Goal: Task Accomplishment & Management: Use online tool/utility

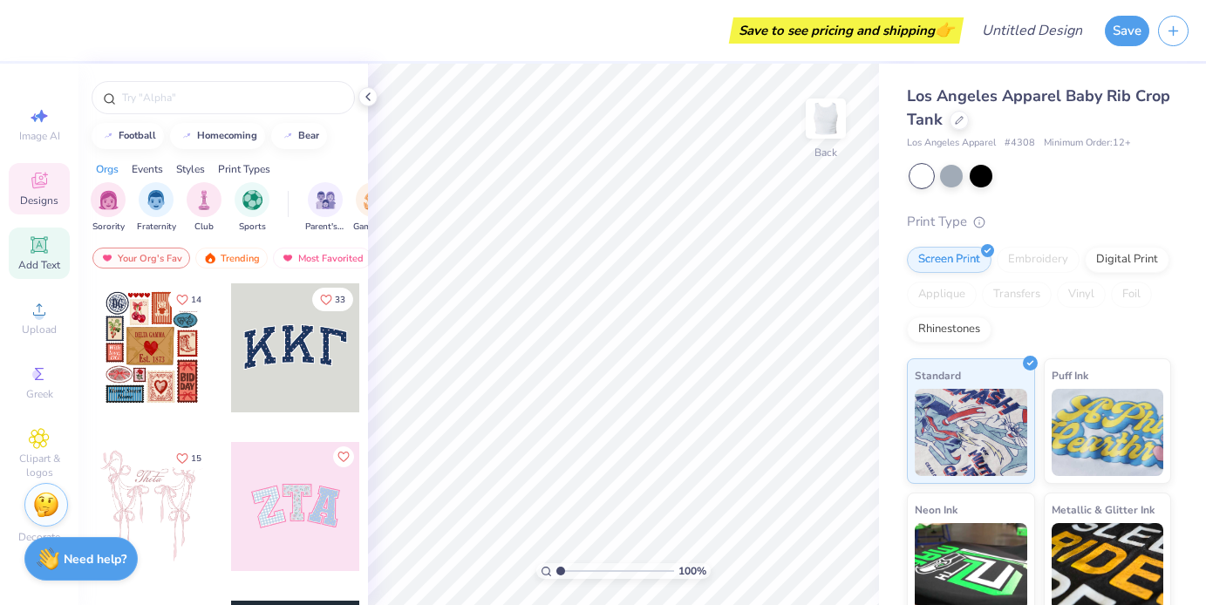
click at [27, 243] on div "Add Text" at bounding box center [39, 253] width 61 height 51
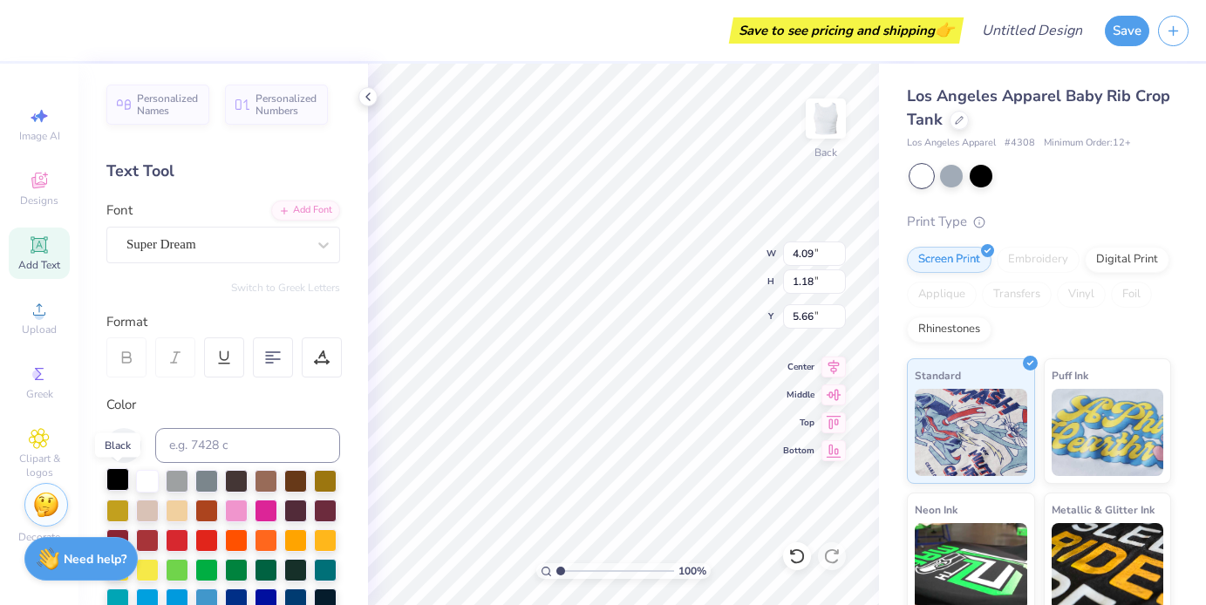
click at [119, 468] on div at bounding box center [117, 479] width 23 height 23
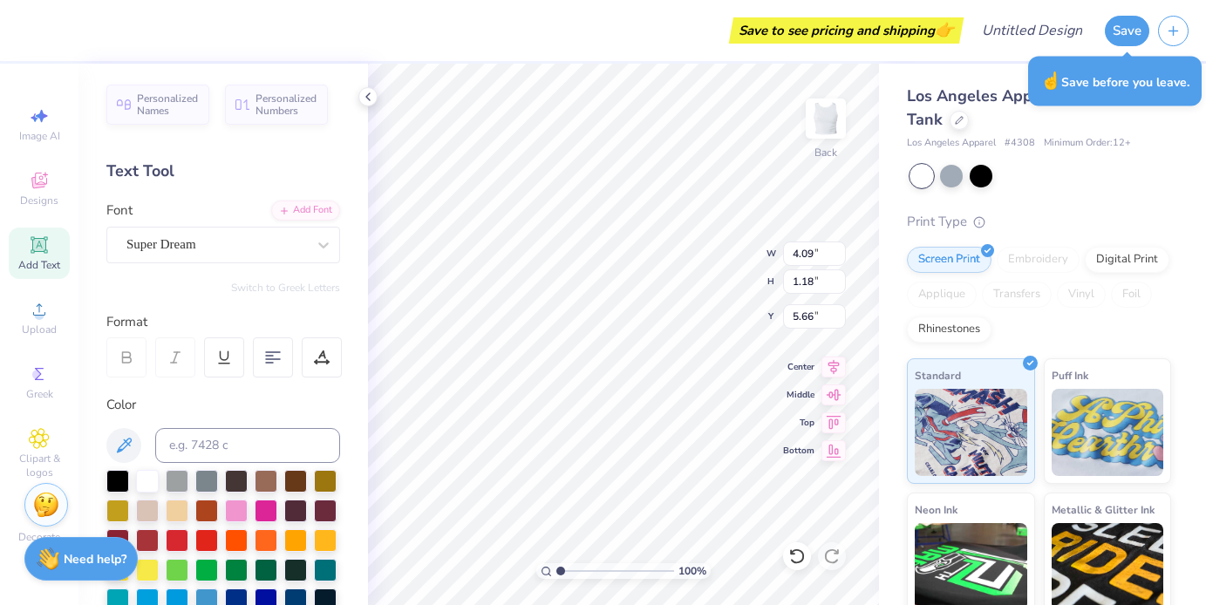
scroll to position [0, 5]
type textarea "head in the clouds"
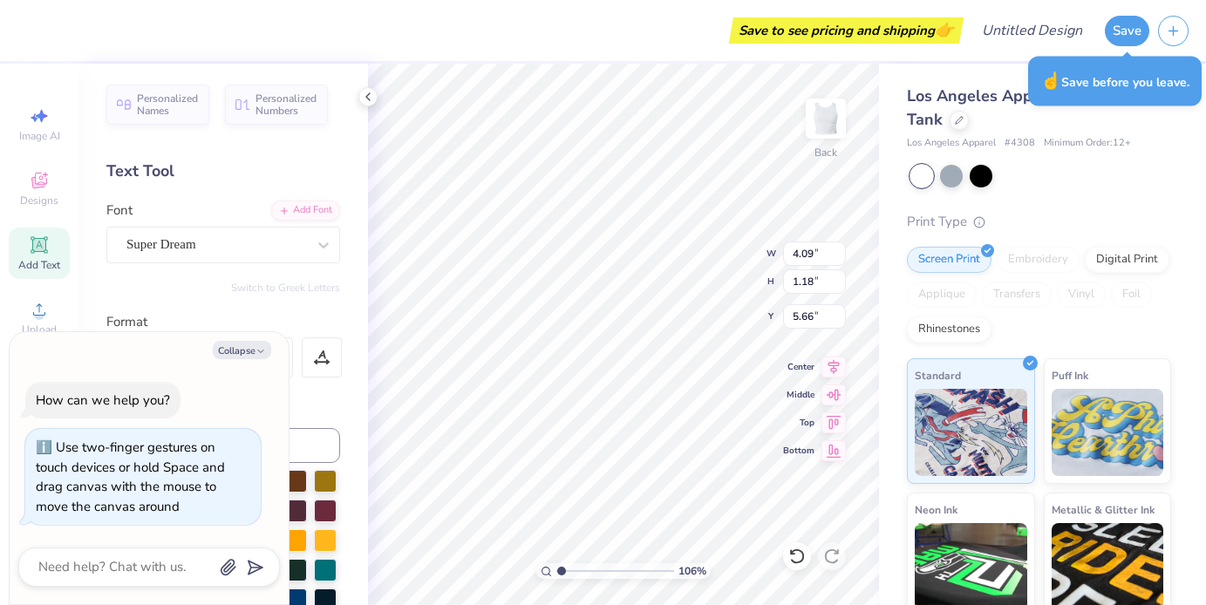
type input "1.06"
click at [561, 569] on input "range" at bounding box center [615, 571] width 118 height 16
click at [235, 350] on button "Collapse" at bounding box center [242, 350] width 58 height 18
type textarea "x"
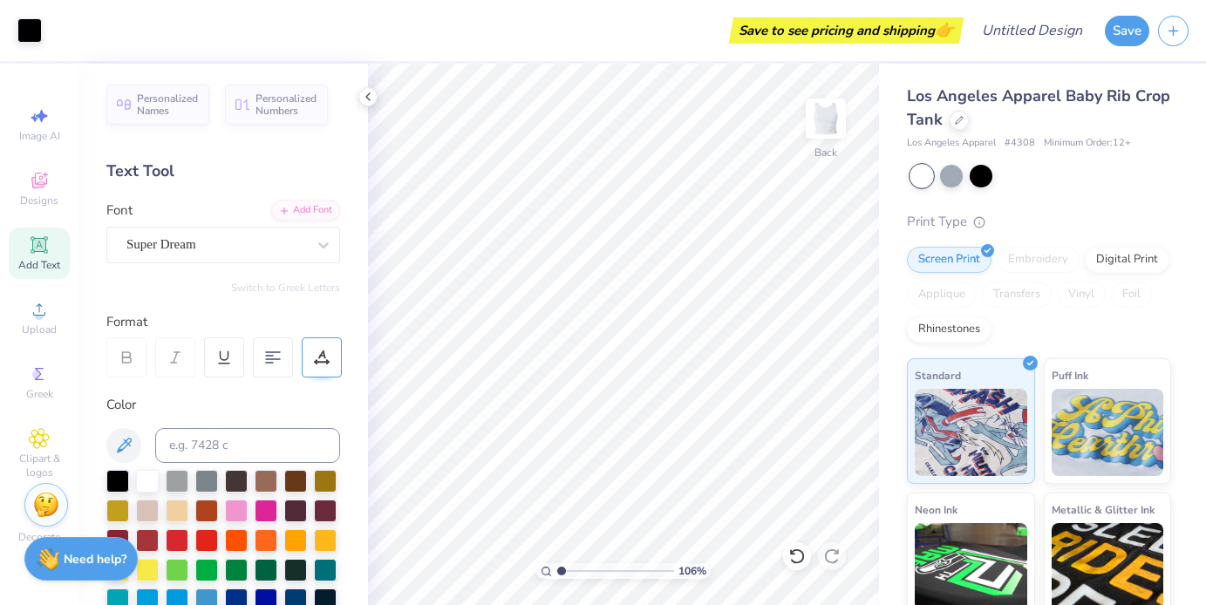
click at [328, 357] on icon at bounding box center [322, 358] width 16 height 16
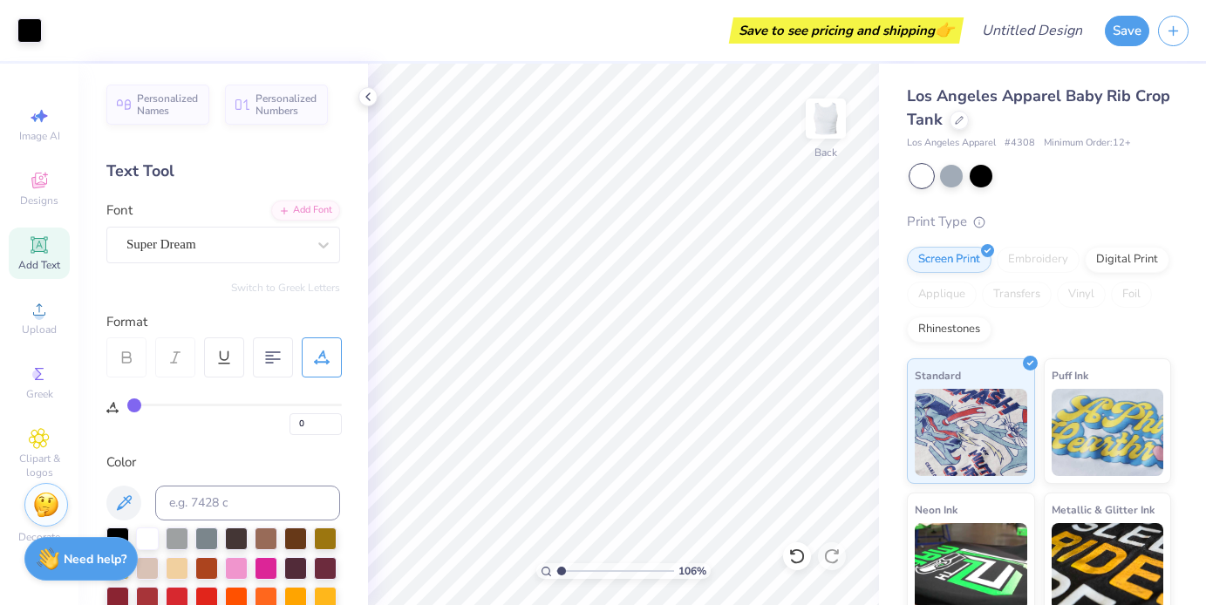
drag, startPoint x: 133, startPoint y: 400, endPoint x: 107, endPoint y: 400, distance: 25.3
click at [127, 404] on input "range" at bounding box center [234, 405] width 214 height 3
type input "7.41"
type input "0.63"
type input "6.17"
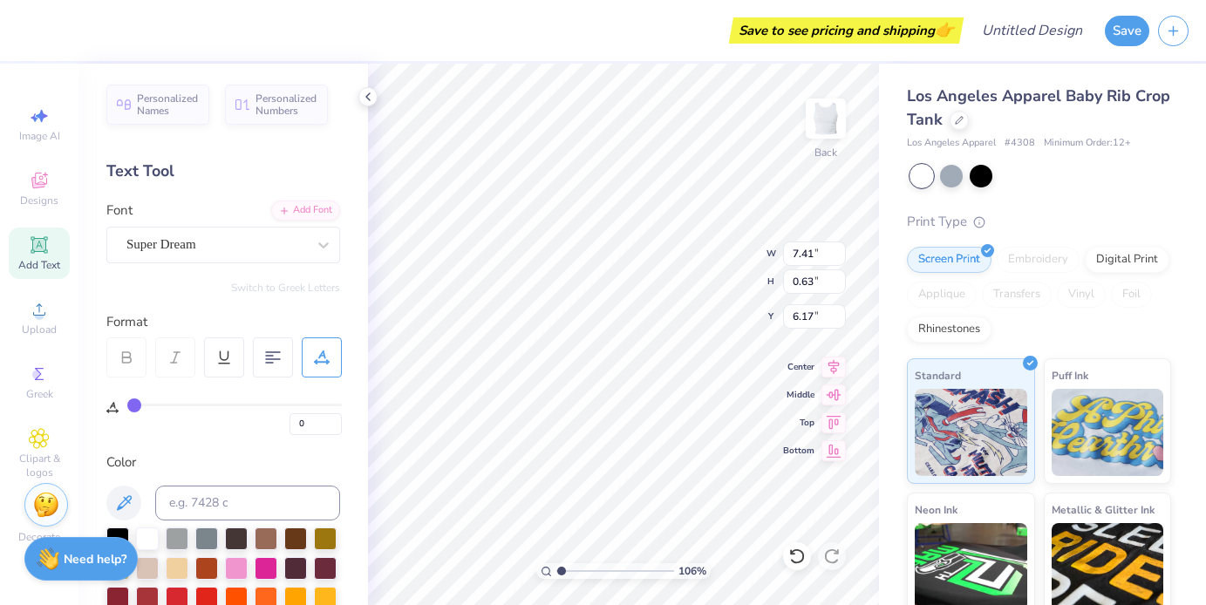
type input "3.00"
click at [290, 251] on div "Super Dream" at bounding box center [216, 244] width 183 height 27
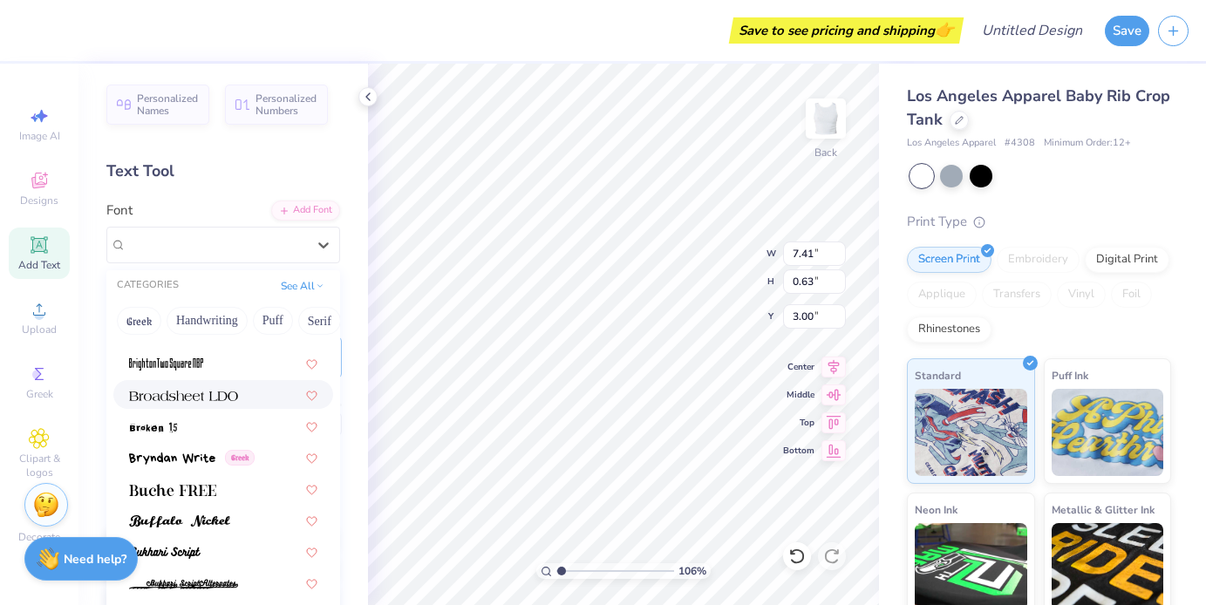
scroll to position [1495, 0]
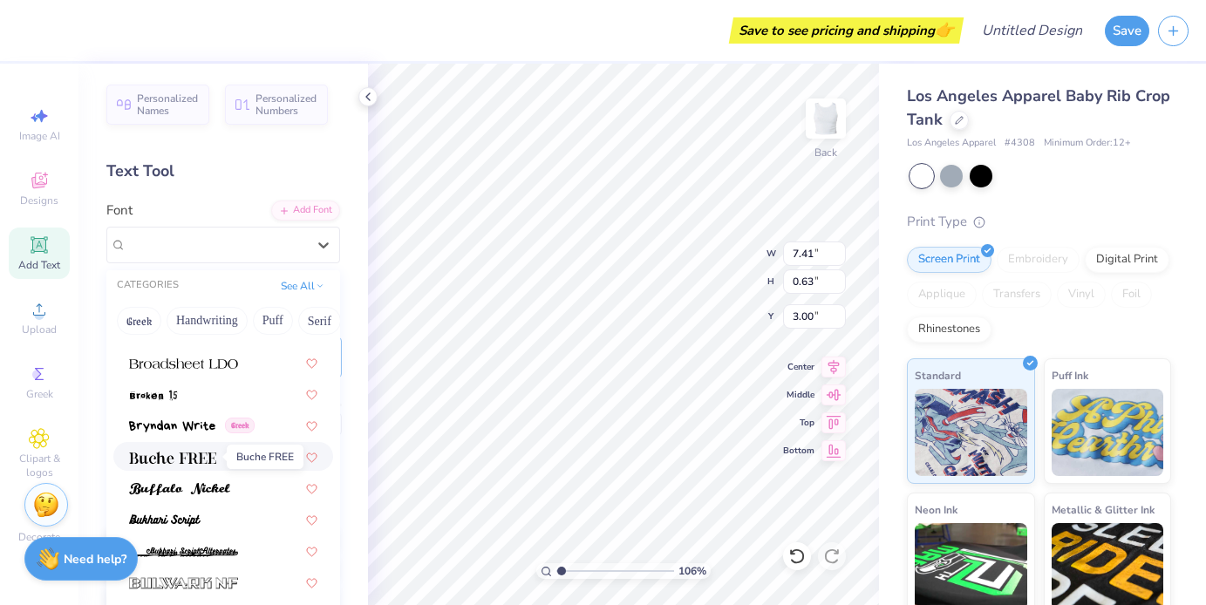
click at [180, 465] on span at bounding box center [172, 456] width 87 height 18
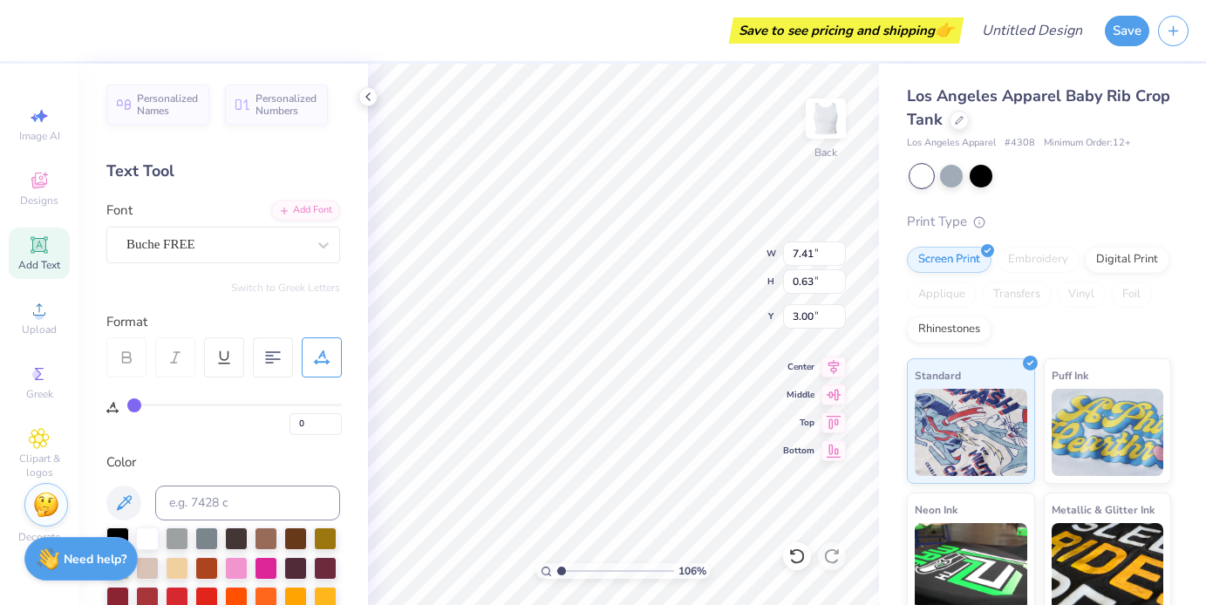
type input "7.50"
type input "0.66"
type input "2.98"
click at [253, 255] on div at bounding box center [216, 245] width 180 height 24
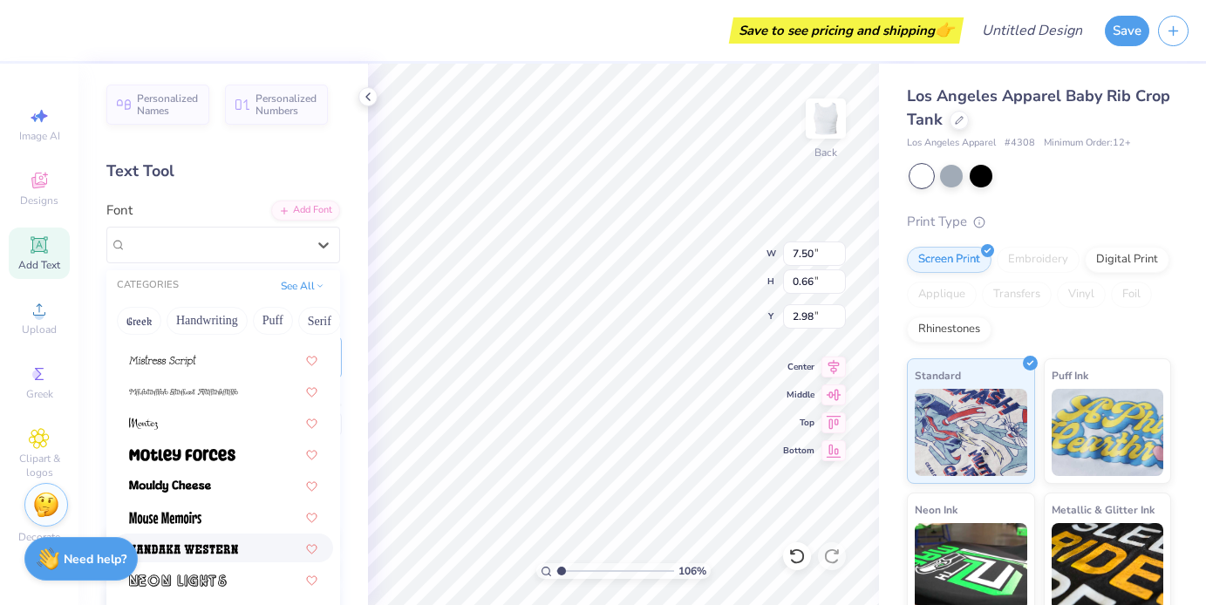
scroll to position [6417, 0]
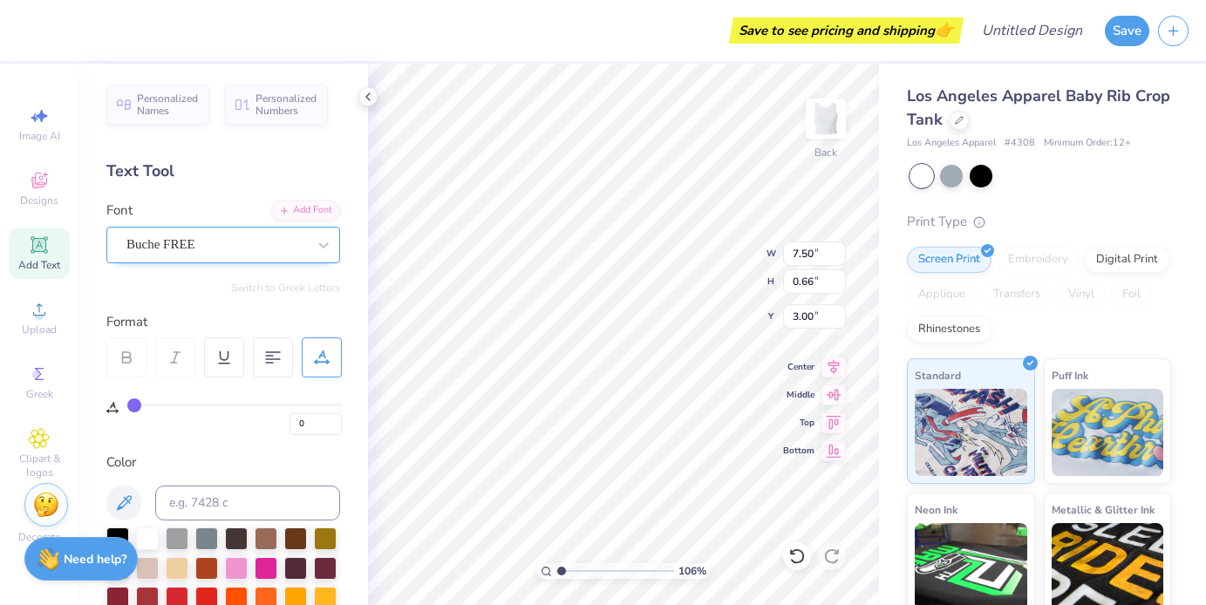
click at [232, 239] on div "Buche FREE" at bounding box center [216, 244] width 183 height 27
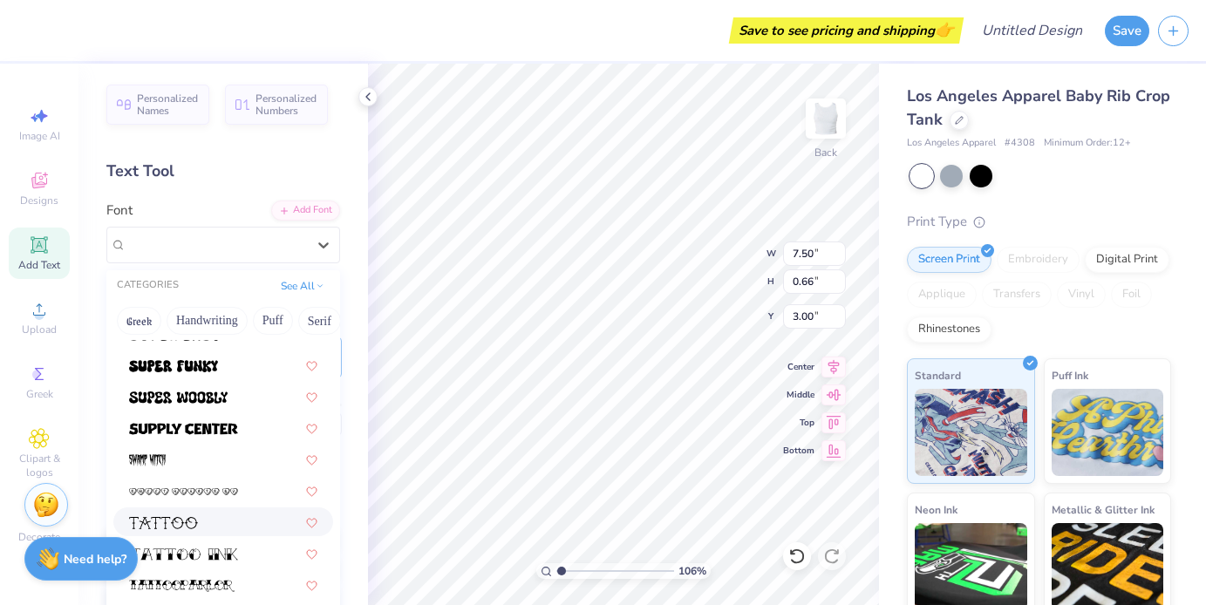
scroll to position [8621, 0]
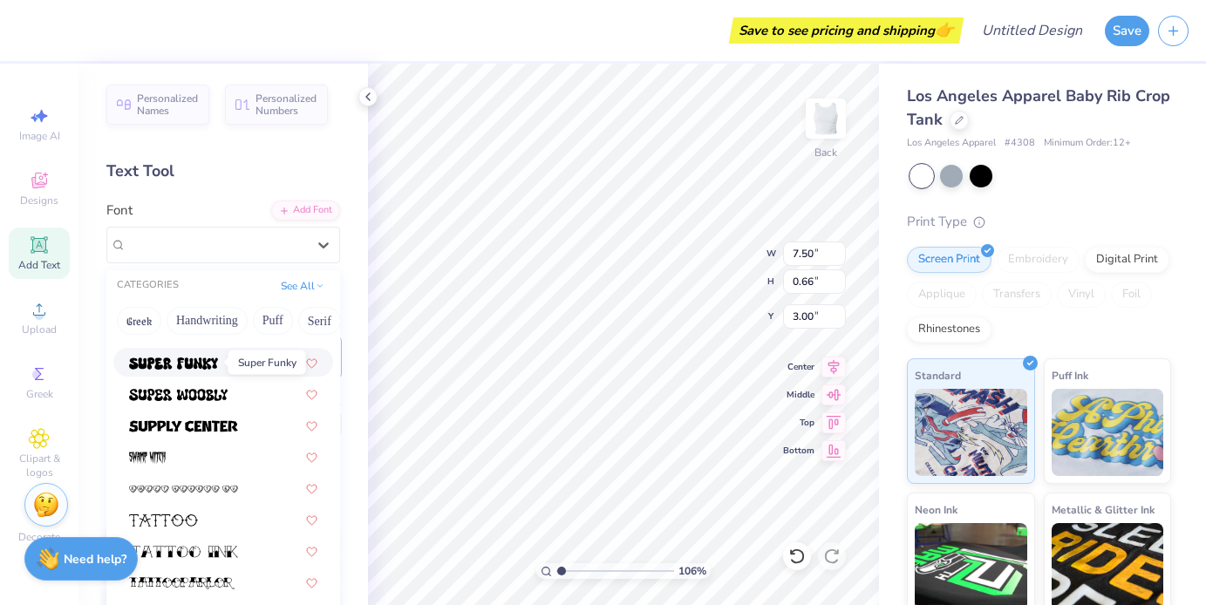
click at [204, 358] on img at bounding box center [173, 363] width 89 height 12
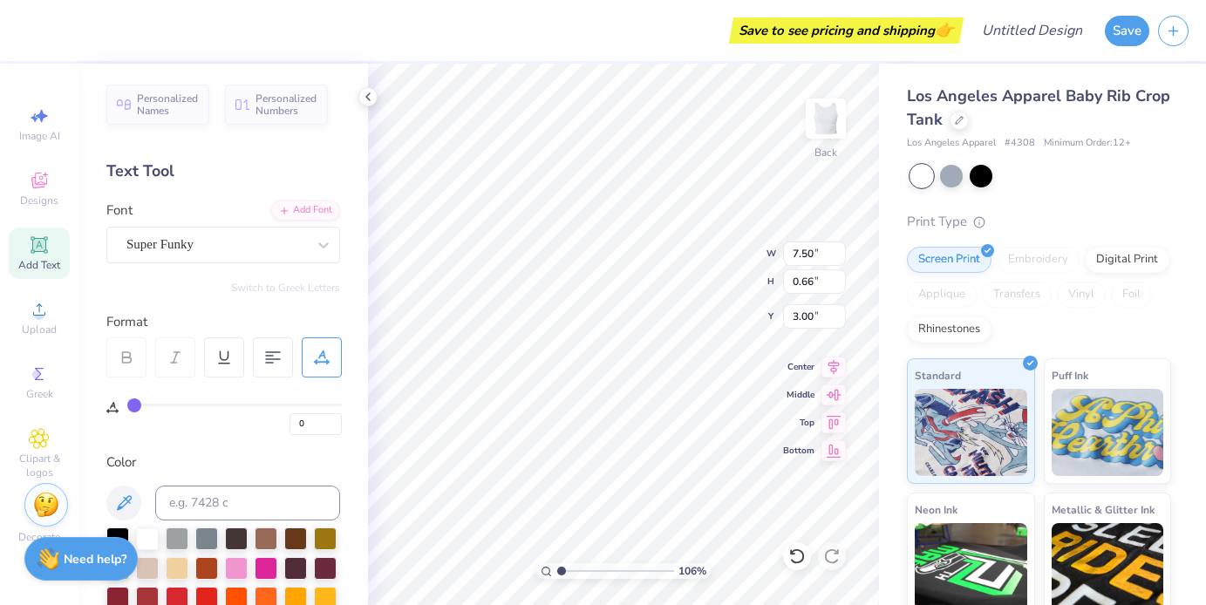
type input "10.68"
type input "0.90"
type input "2.88"
click at [323, 244] on icon at bounding box center [323, 244] width 17 height 17
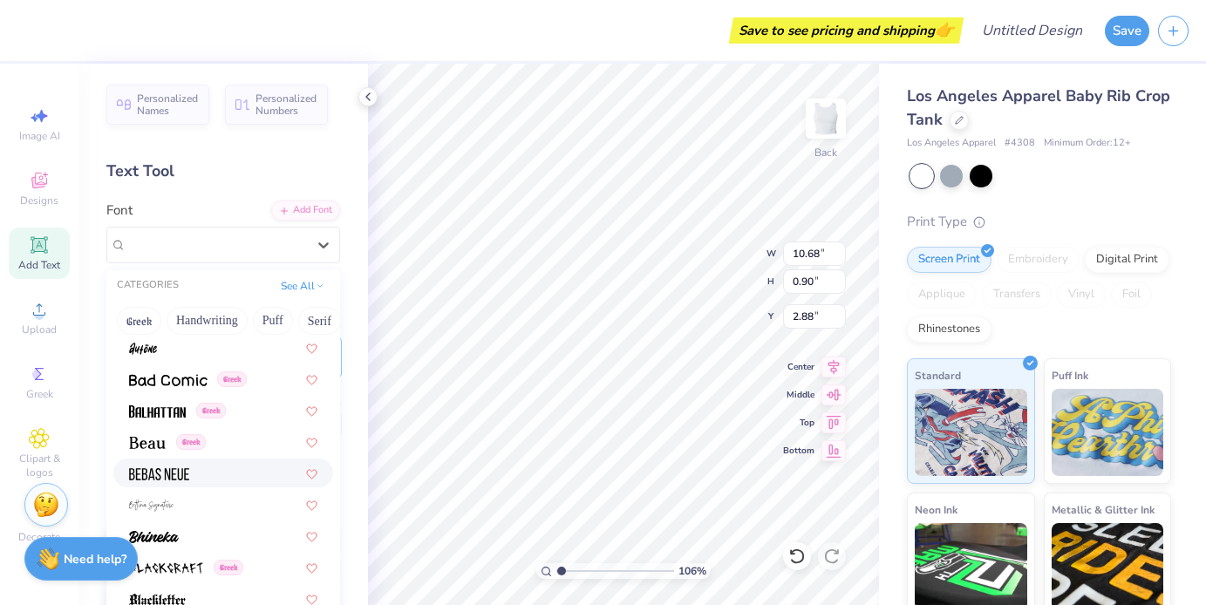
scroll to position [718, 0]
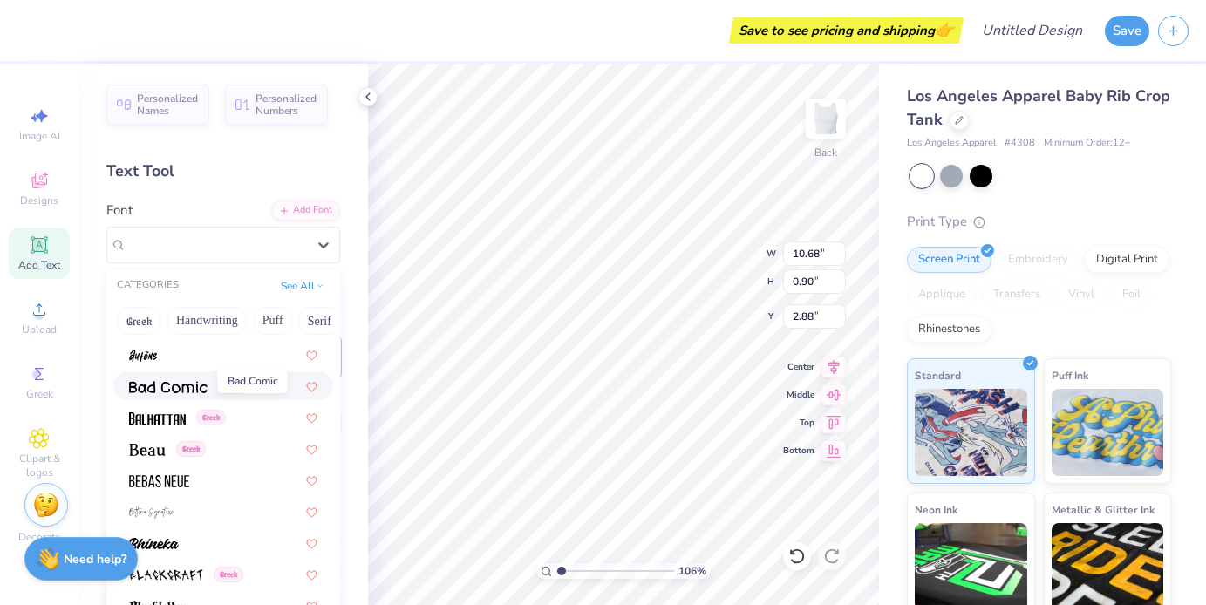
click at [200, 386] on img at bounding box center [168, 387] width 78 height 12
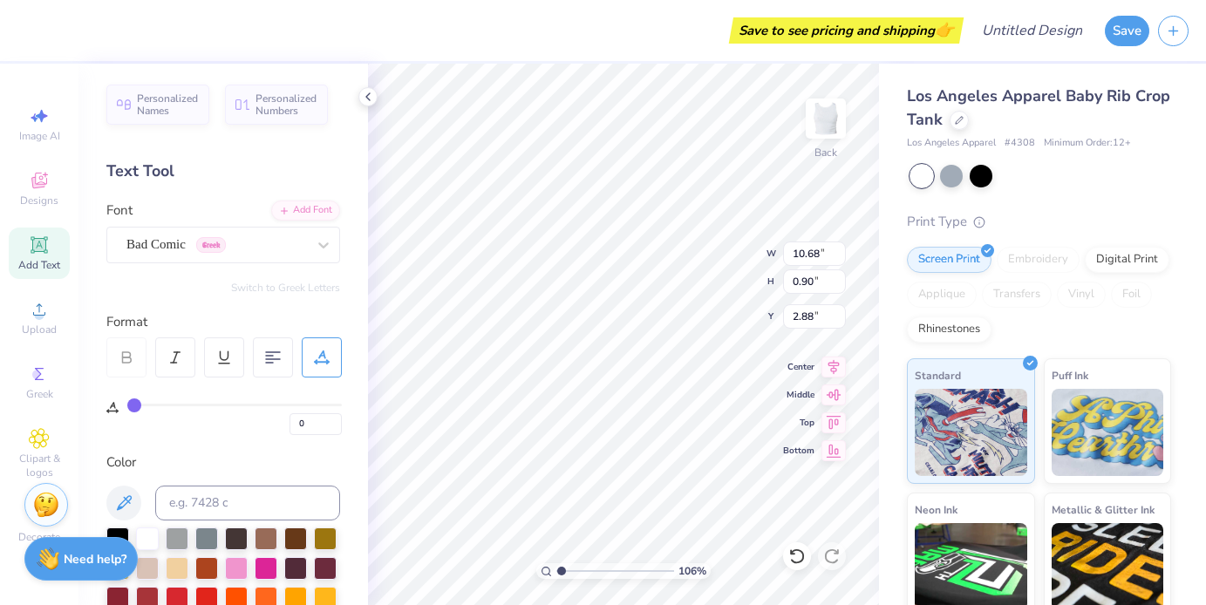
type input "7.42"
type input "0.70"
type input "2.98"
click at [334, 241] on div at bounding box center [323, 244] width 31 height 31
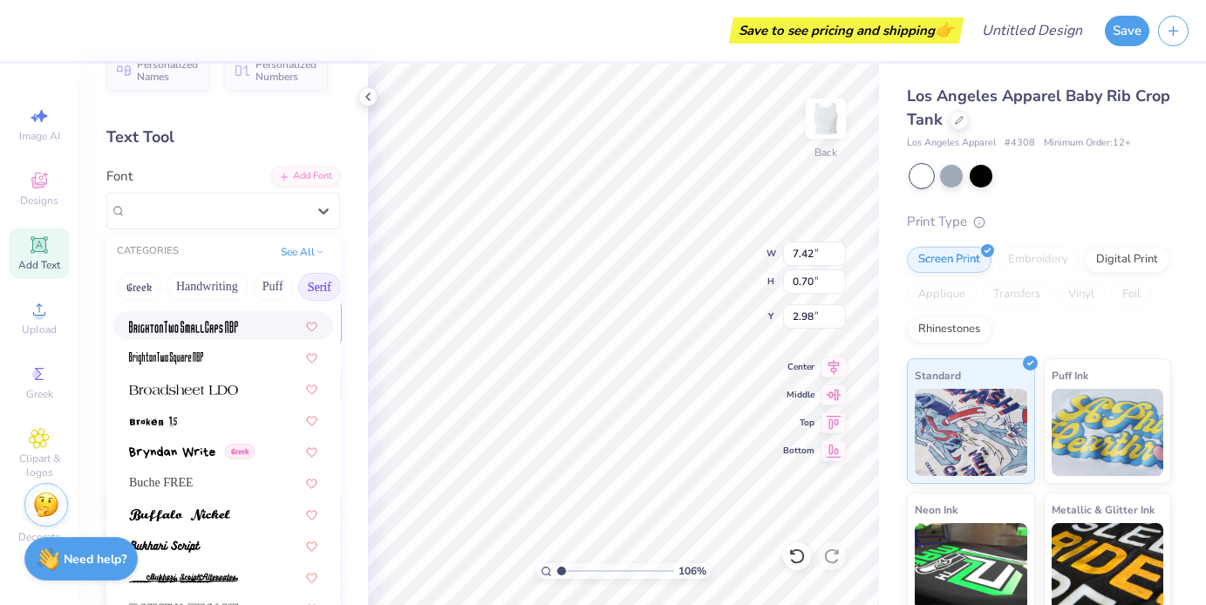
scroll to position [1448, 0]
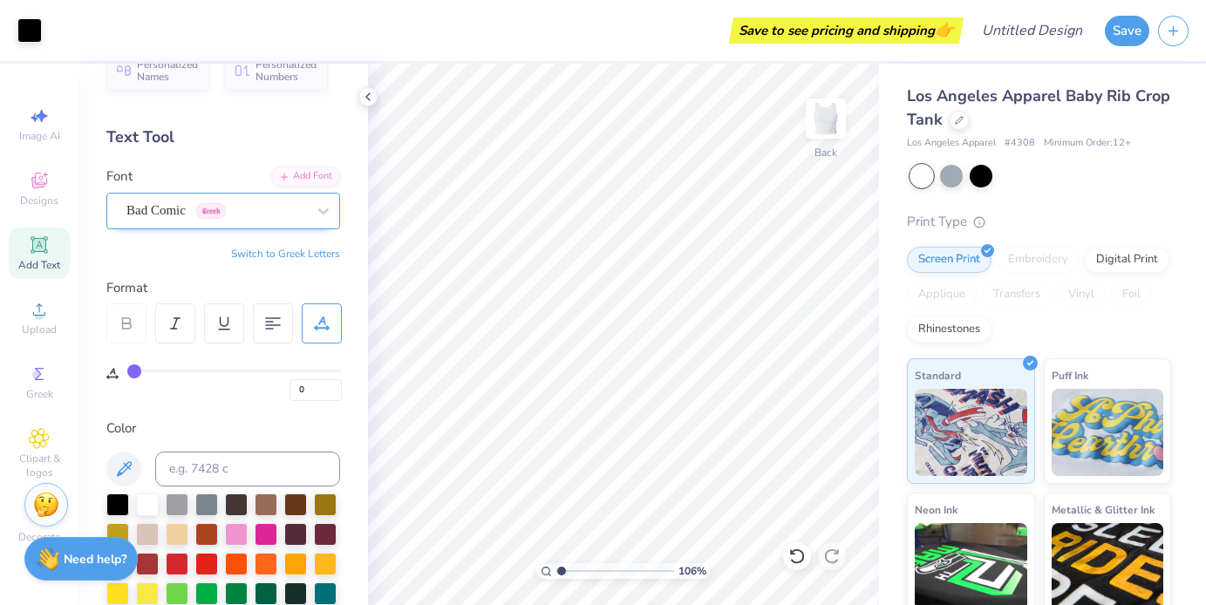
click at [301, 208] on div "Bad Comic Greek" at bounding box center [216, 210] width 183 height 27
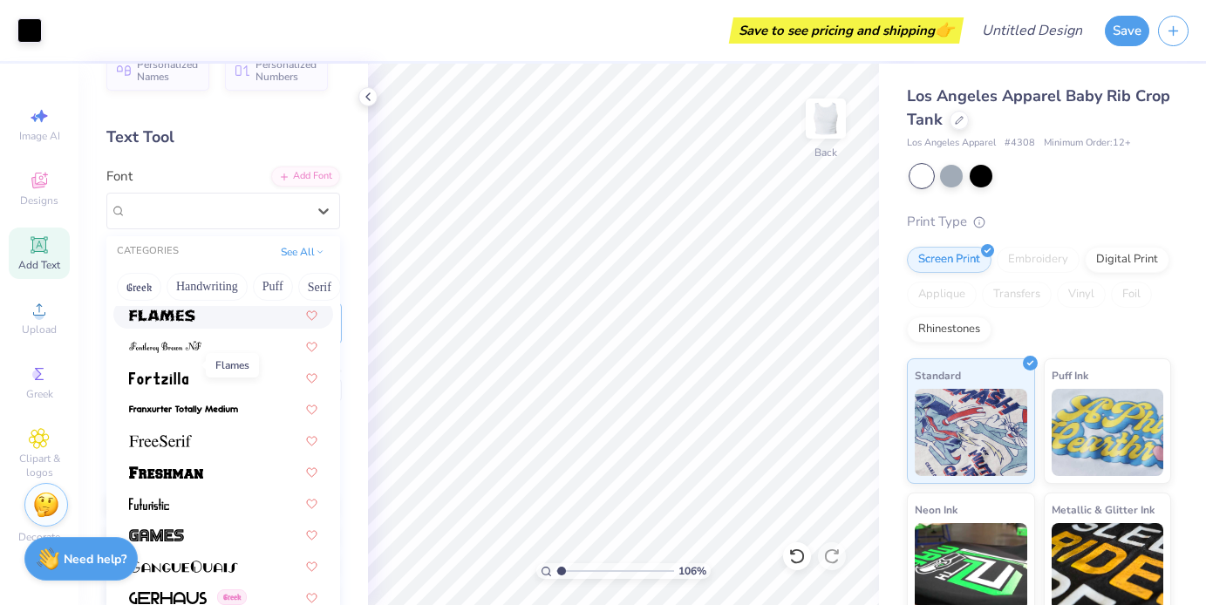
scroll to position [3870, 0]
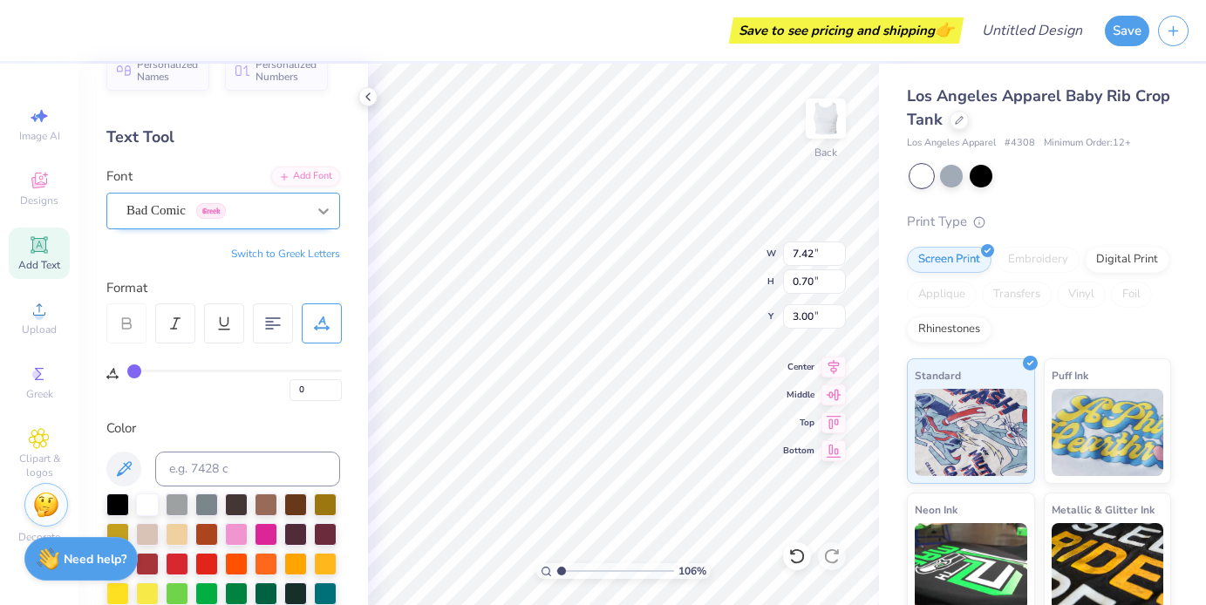
click at [316, 207] on icon at bounding box center [323, 210] width 17 height 17
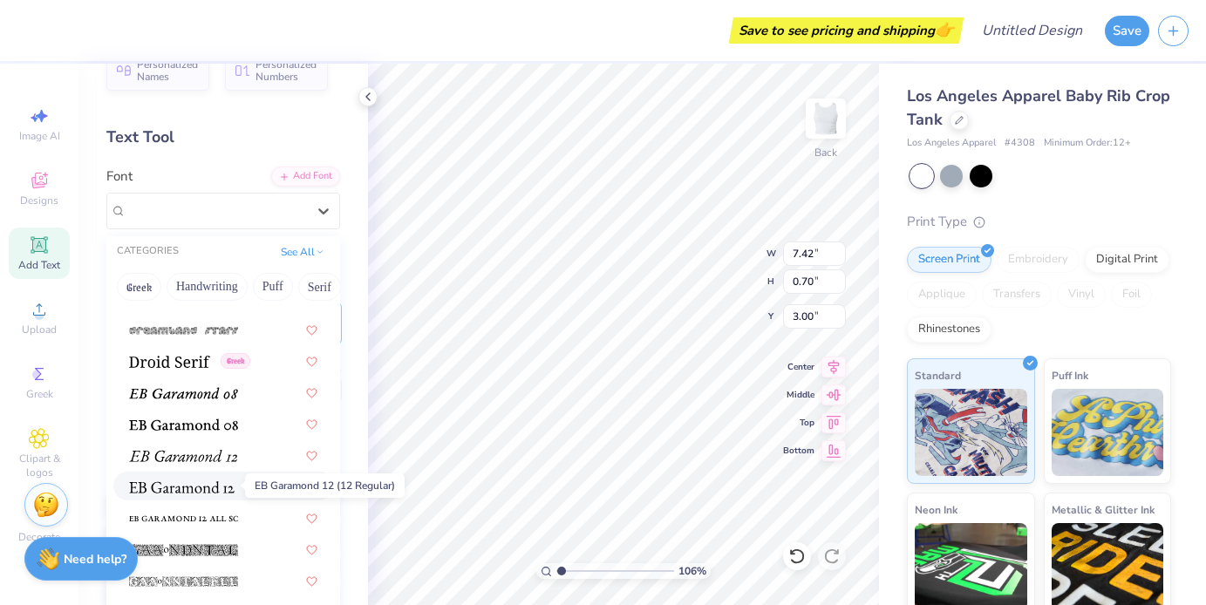
scroll to position [3096, 0]
click at [179, 361] on img at bounding box center [169, 361] width 81 height 12
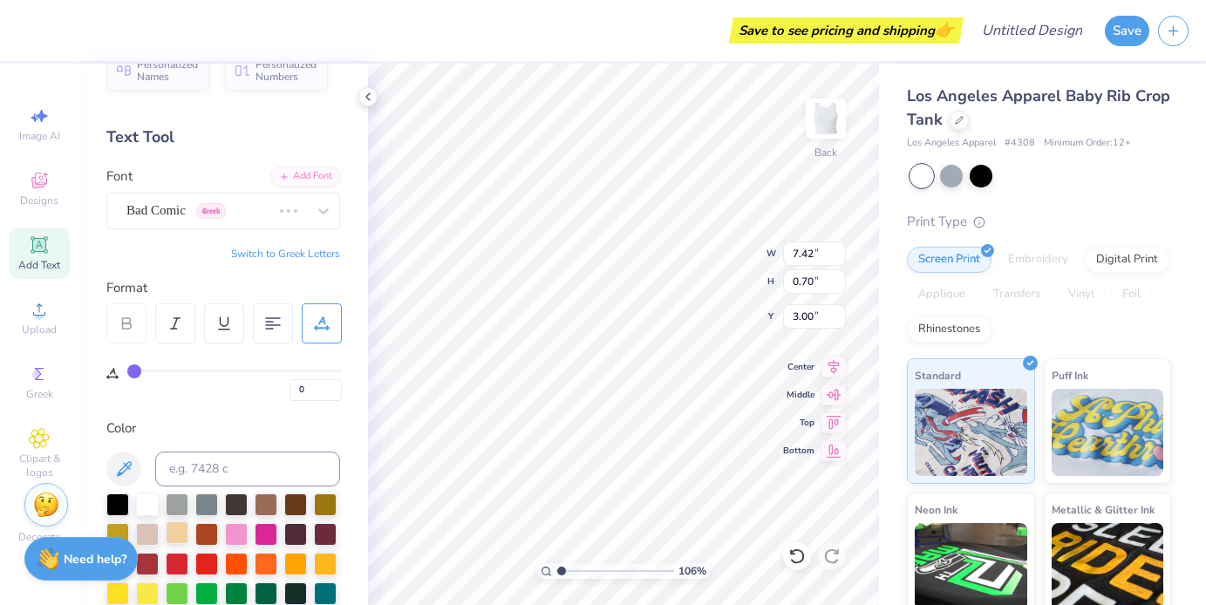
type input "7.69"
type input "0.69"
type input "3.01"
click at [239, 212] on div "Droid Serif Greek" at bounding box center [216, 210] width 183 height 27
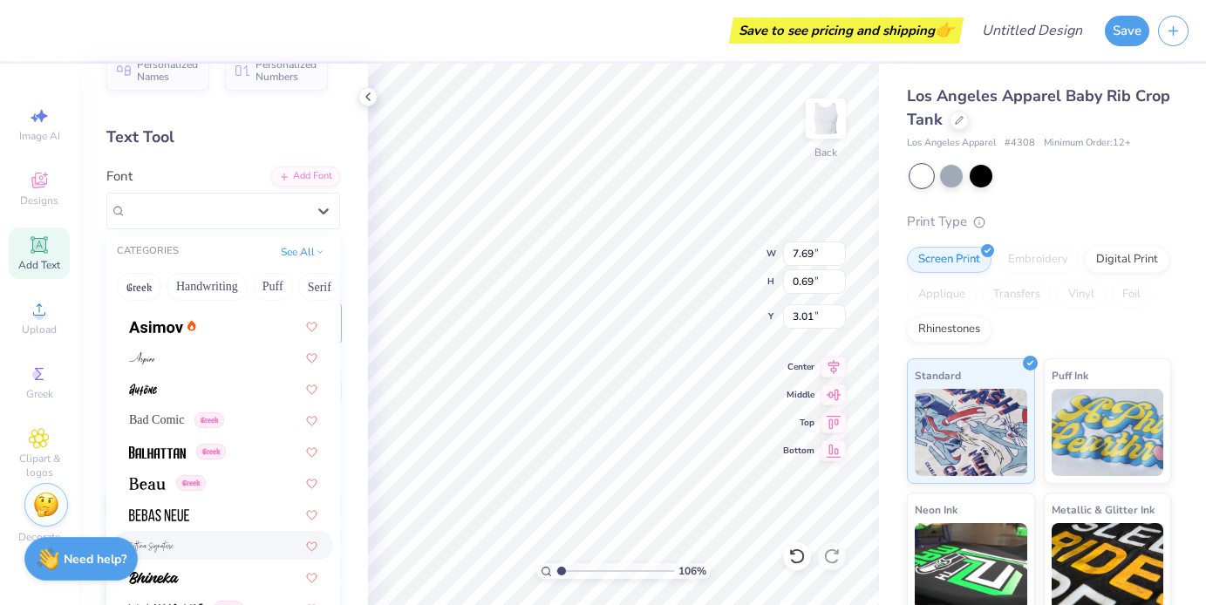
scroll to position [629, 0]
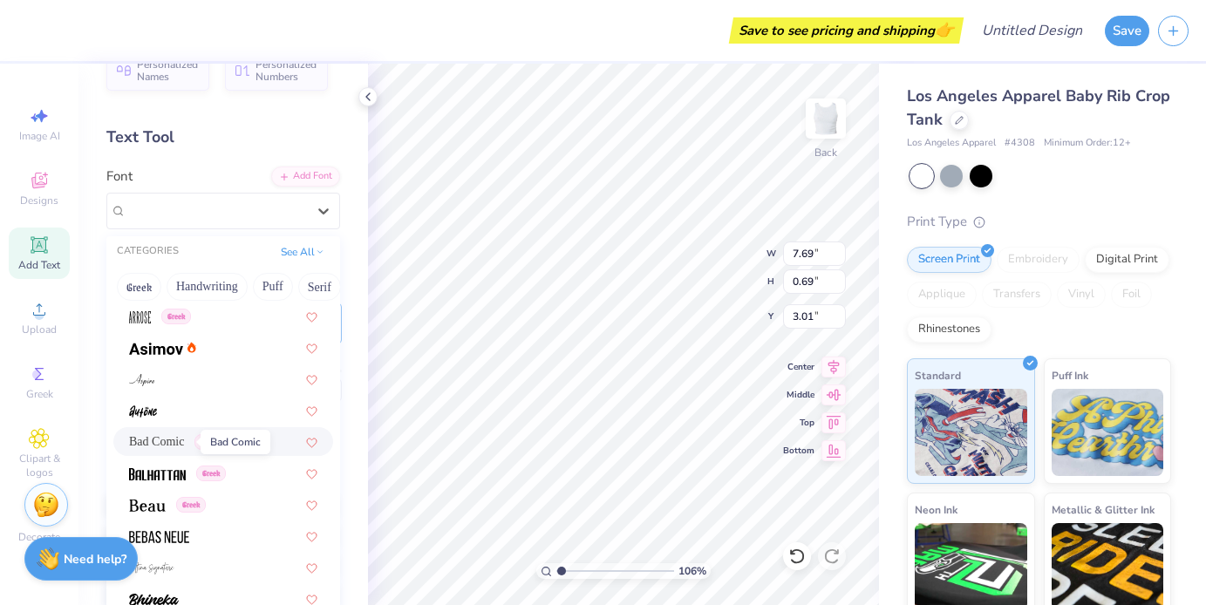
click at [176, 432] on span "Bad Comic" at bounding box center [156, 441] width 55 height 18
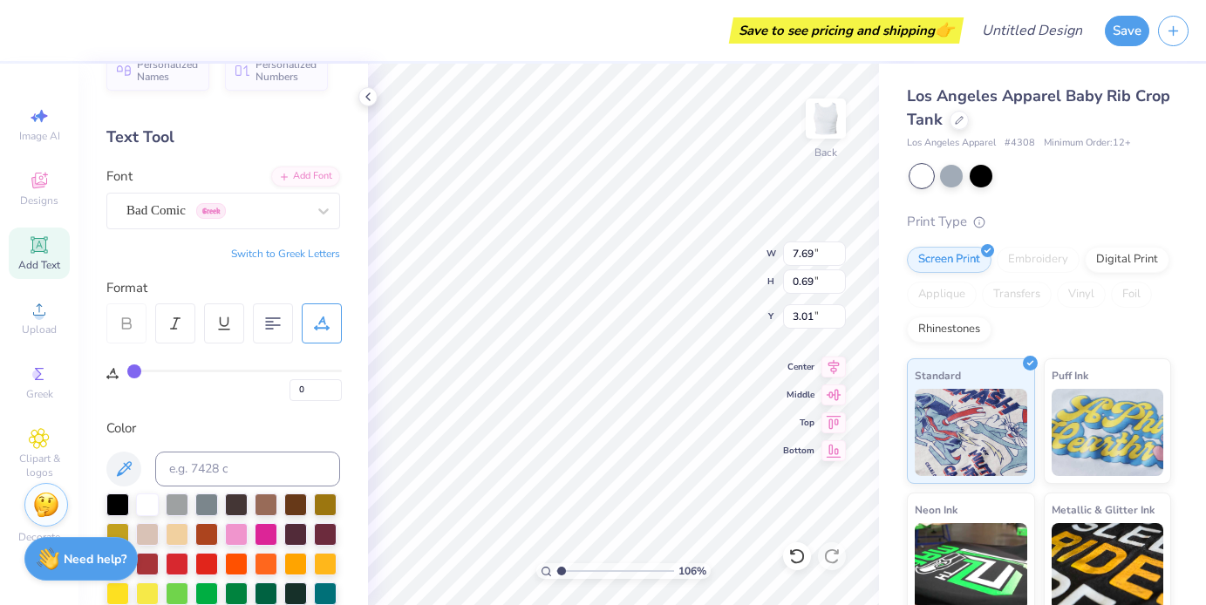
type input "7.42"
type input "0.70"
type input "3.00"
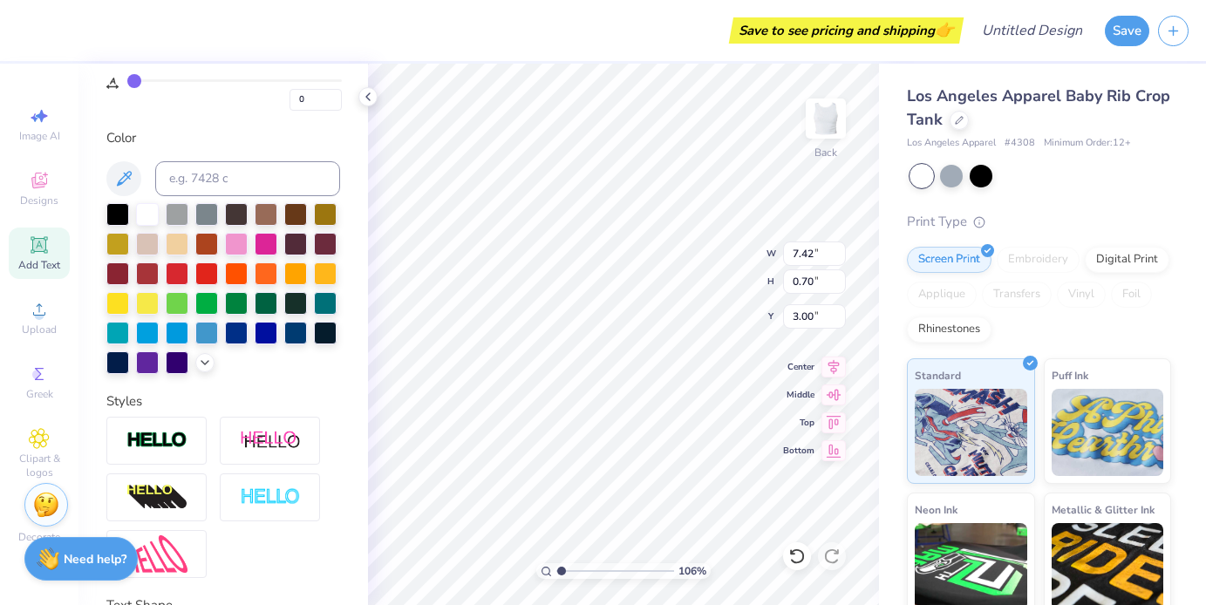
scroll to position [0, 0]
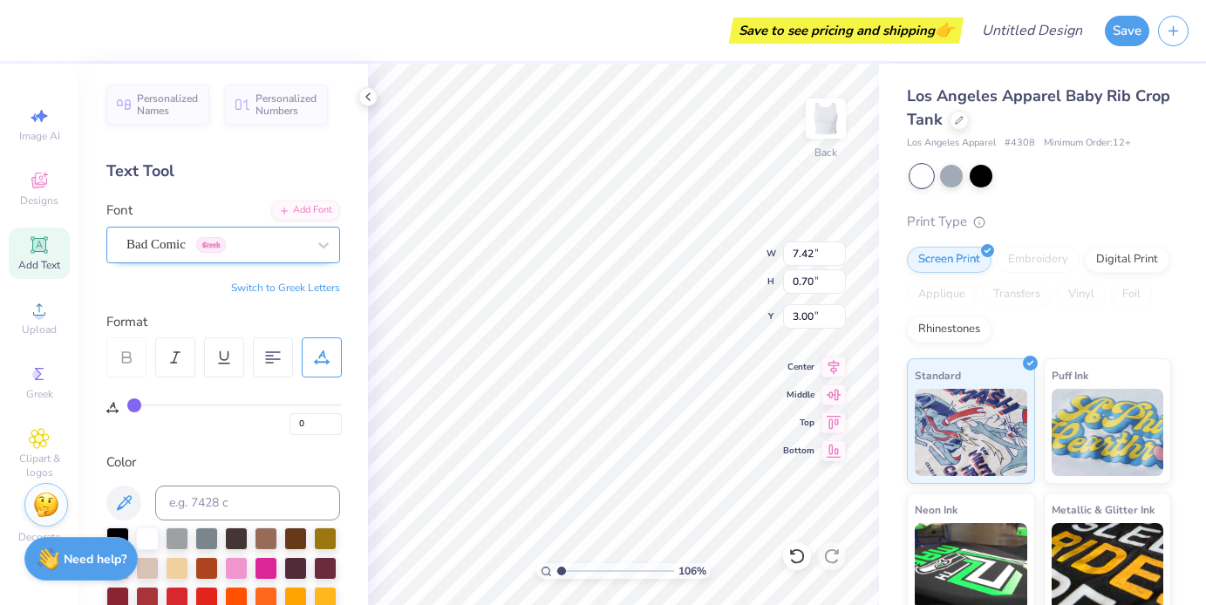
click at [238, 238] on div "Bad Comic Greek" at bounding box center [216, 244] width 183 height 27
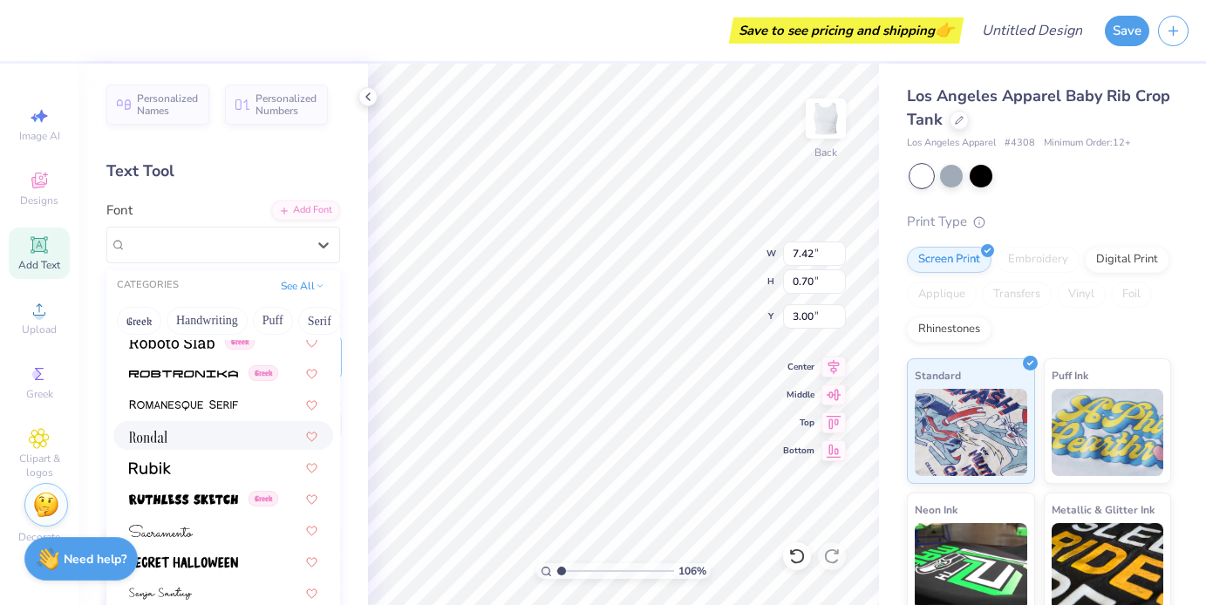
scroll to position [7942, 0]
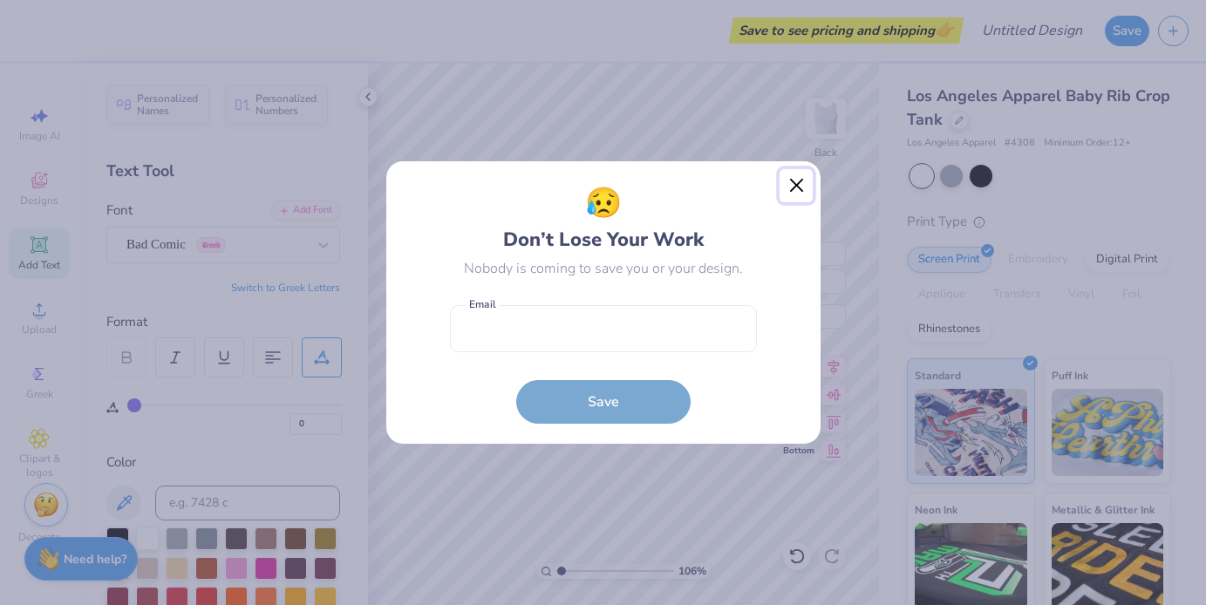
click at [803, 195] on button "Close" at bounding box center [796, 185] width 33 height 33
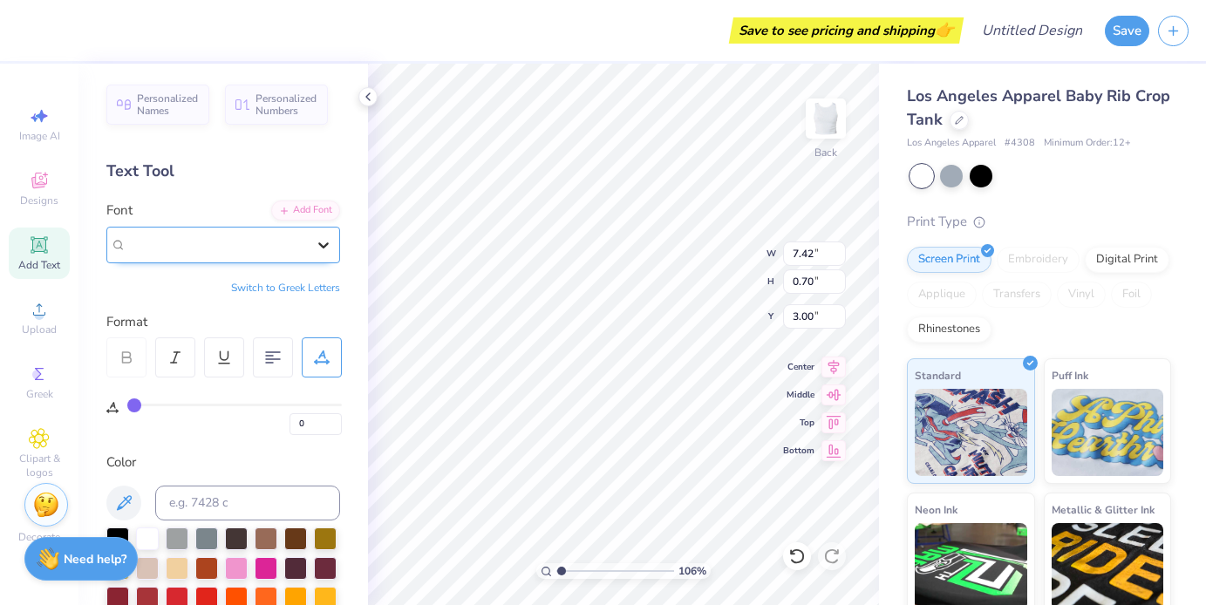
click at [326, 249] on icon at bounding box center [323, 244] width 17 height 17
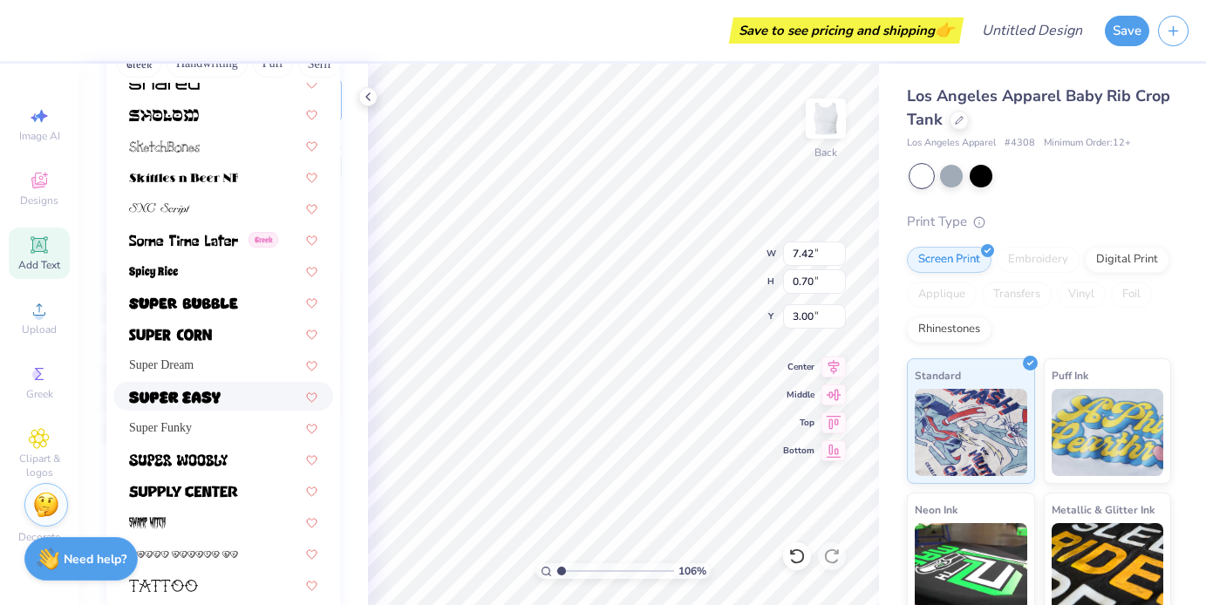
scroll to position [8293, 0]
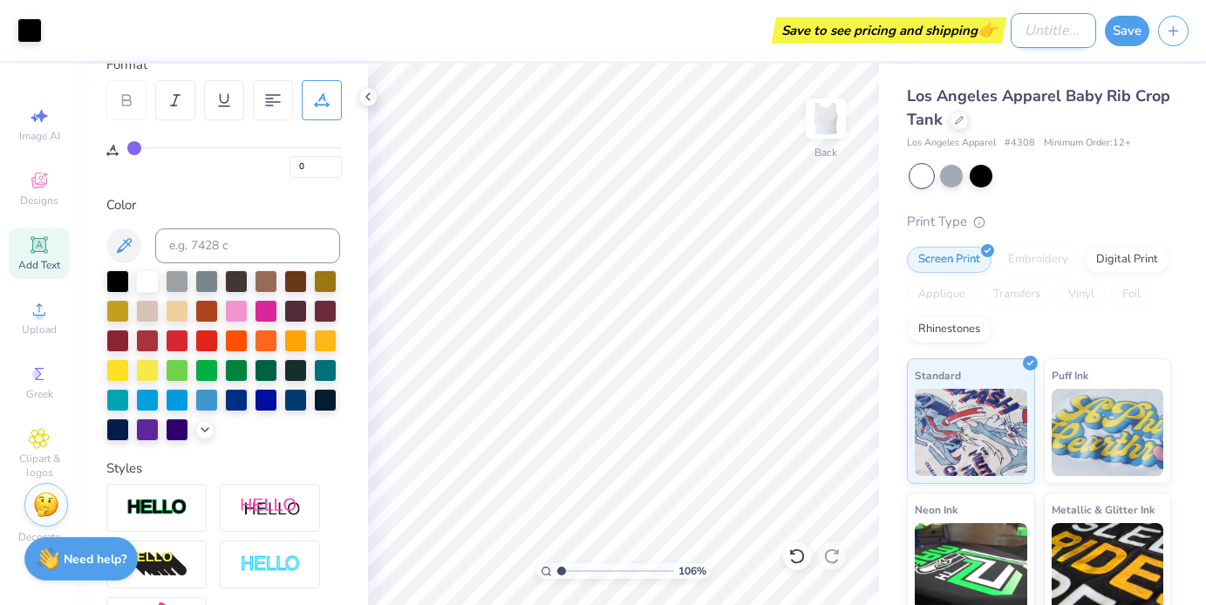
click at [1052, 35] on input "Design Title" at bounding box center [1053, 30] width 85 height 35
click at [1143, 31] on button "Save" at bounding box center [1127, 28] width 44 height 31
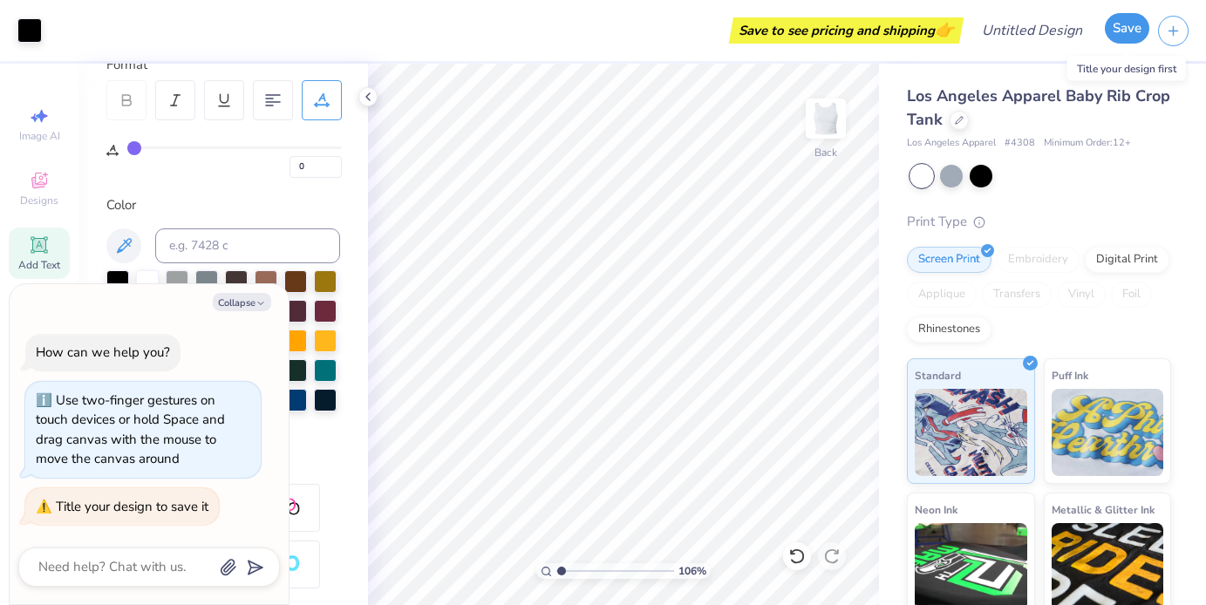
click at [1135, 31] on button "Save" at bounding box center [1127, 28] width 44 height 31
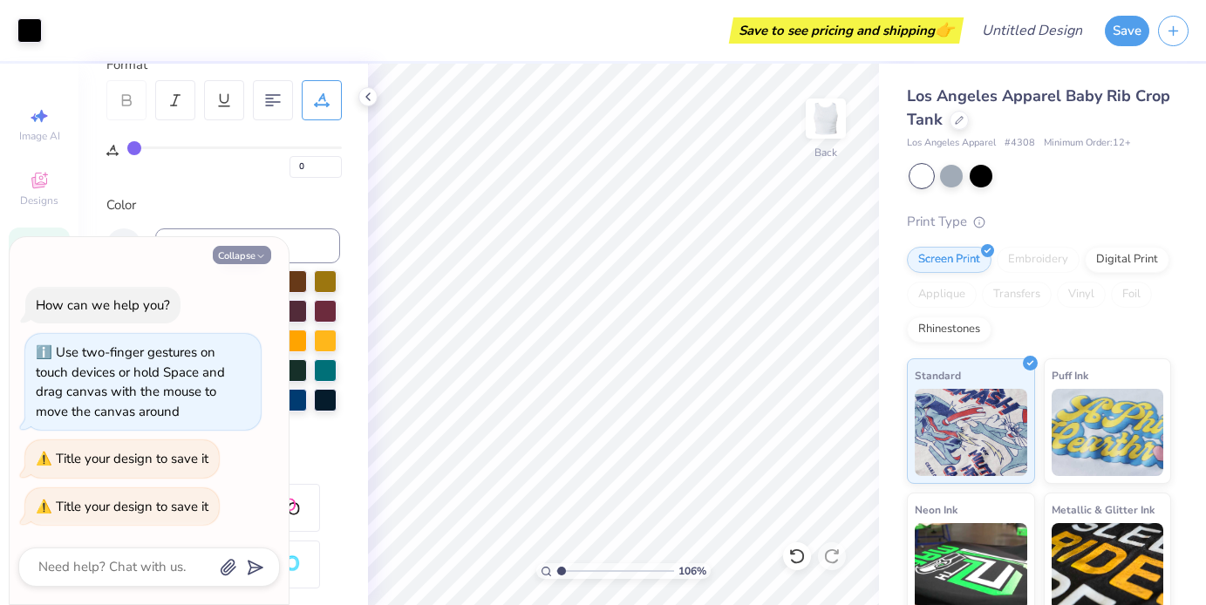
click at [243, 257] on button "Collapse" at bounding box center [242, 255] width 58 height 18
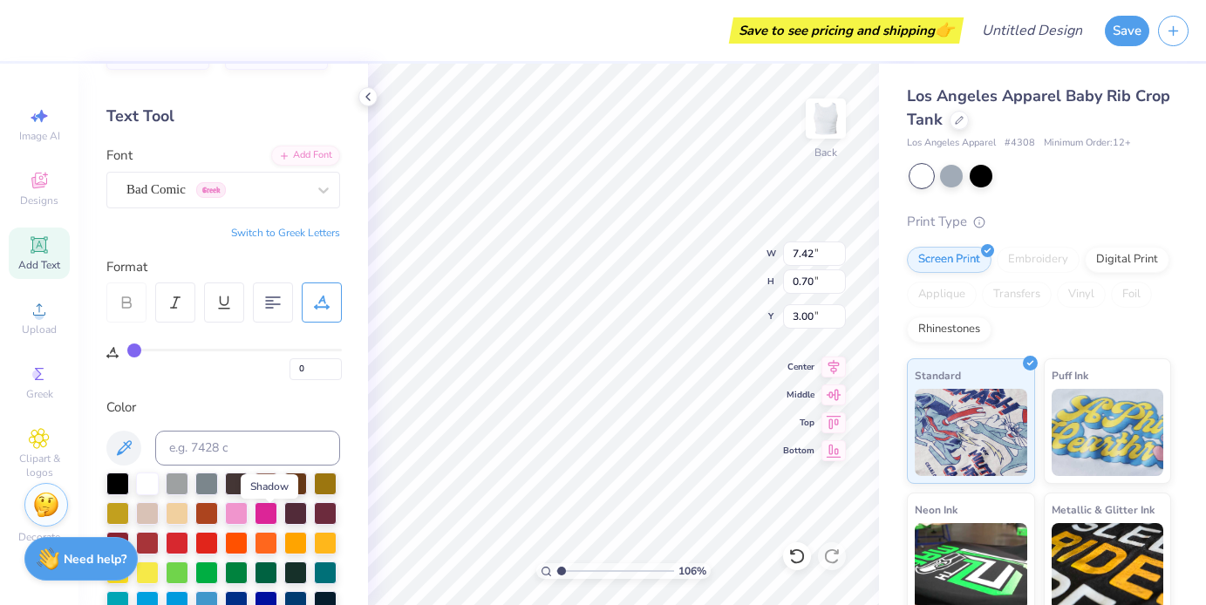
scroll to position [0, 0]
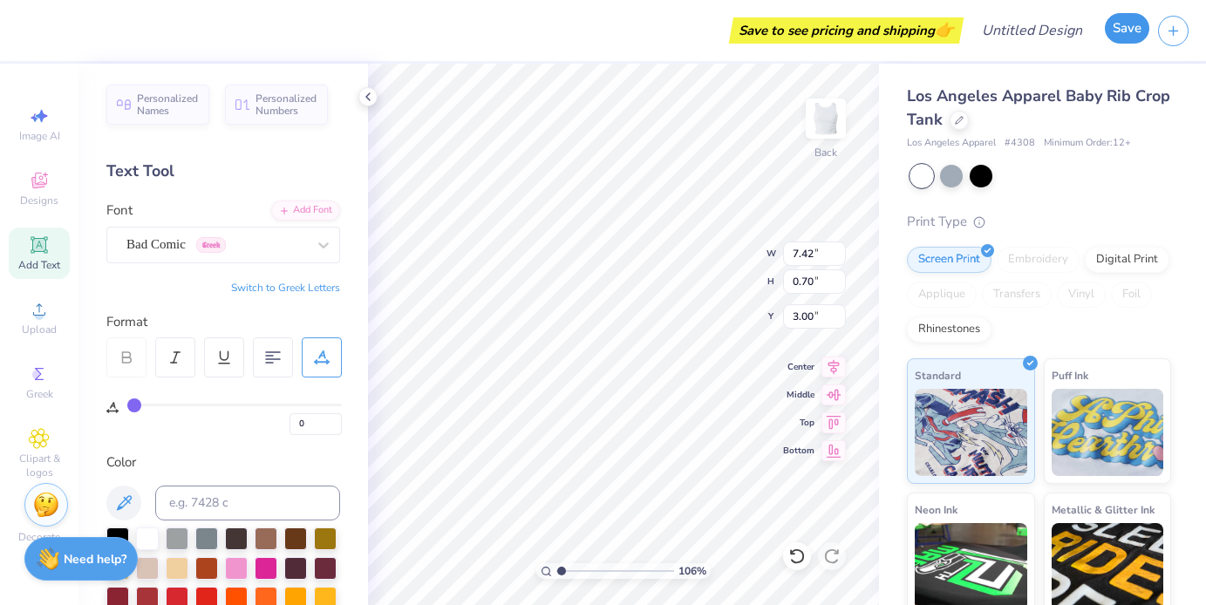
click at [1132, 34] on button "Save" at bounding box center [1127, 28] width 44 height 31
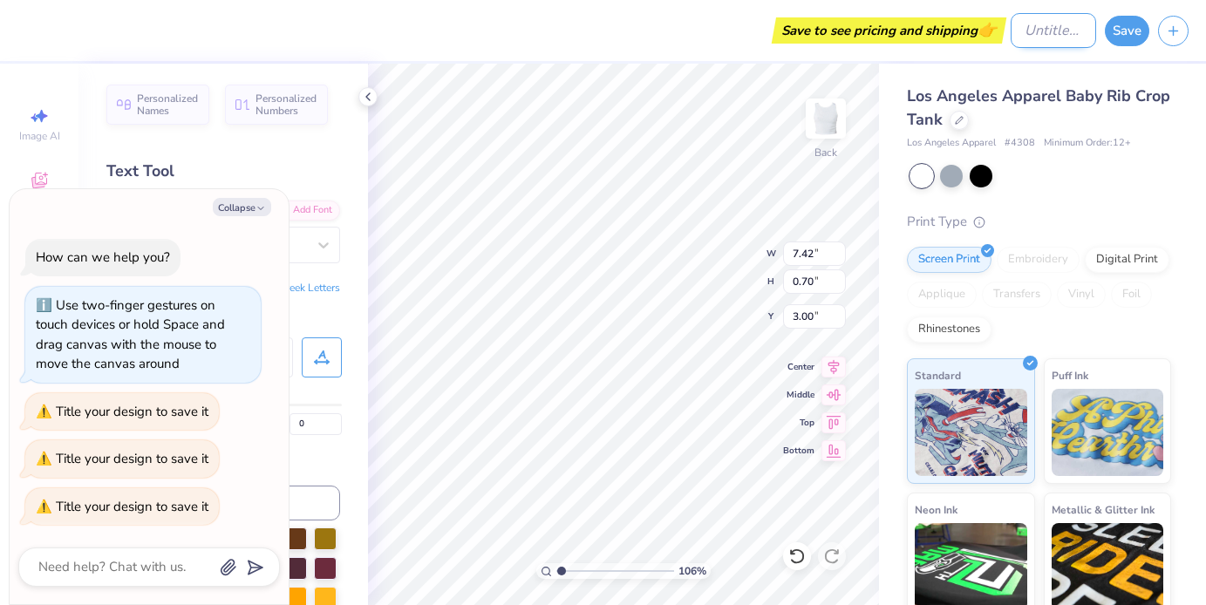
type textarea "x"
click at [1070, 40] on input "Design Title" at bounding box center [1053, 30] width 85 height 35
type input "H"
type textarea "x"
type input "HO"
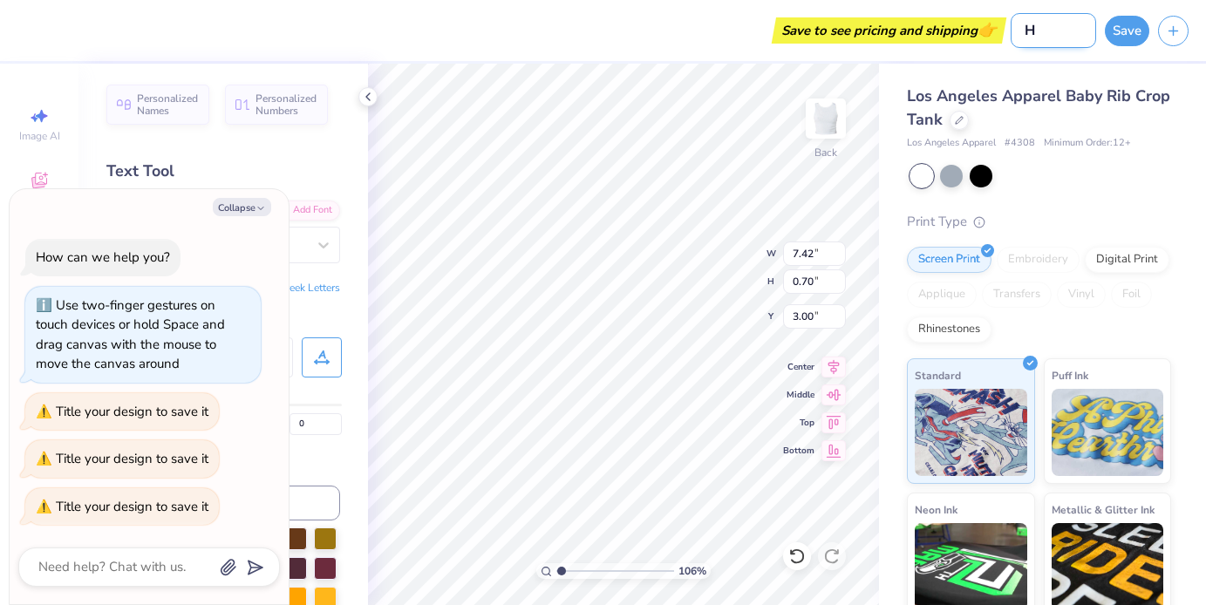
type textarea "x"
type input "HOD"
type textarea "x"
type input "HOD"
click at [1132, 31] on button "Save" at bounding box center [1127, 28] width 44 height 31
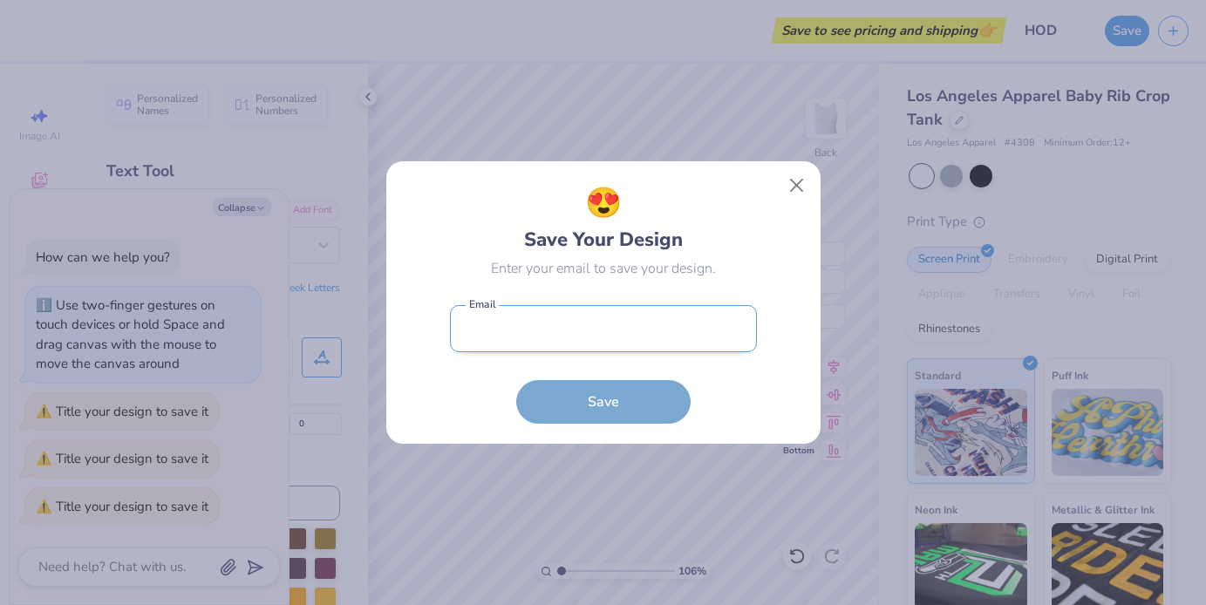
click at [623, 338] on input "email" at bounding box center [603, 329] width 307 height 48
type input "[EMAIL_ADDRESS][DOMAIN_NAME]"
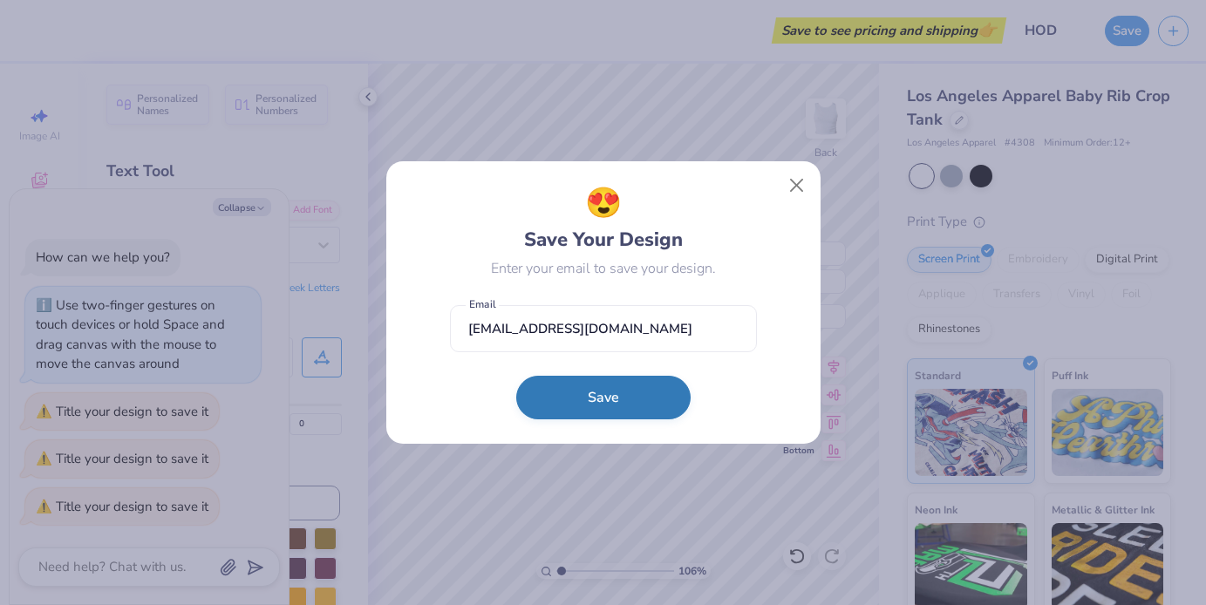
click at [604, 385] on button "Save" at bounding box center [603, 398] width 174 height 44
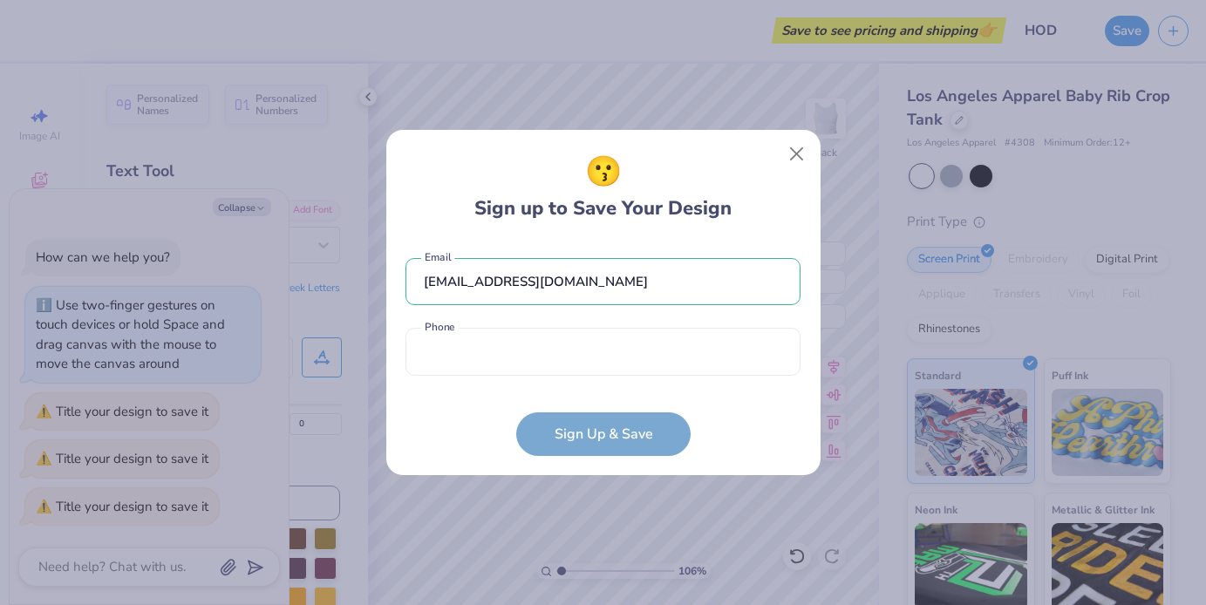
click at [659, 382] on div "[EMAIL_ADDRESS][DOMAIN_NAME] Email Phone is a required field Phone" at bounding box center [602, 313] width 395 height 144
click at [639, 366] on input "tel" at bounding box center [602, 352] width 395 height 48
type input "[PHONE_NUMBER]"
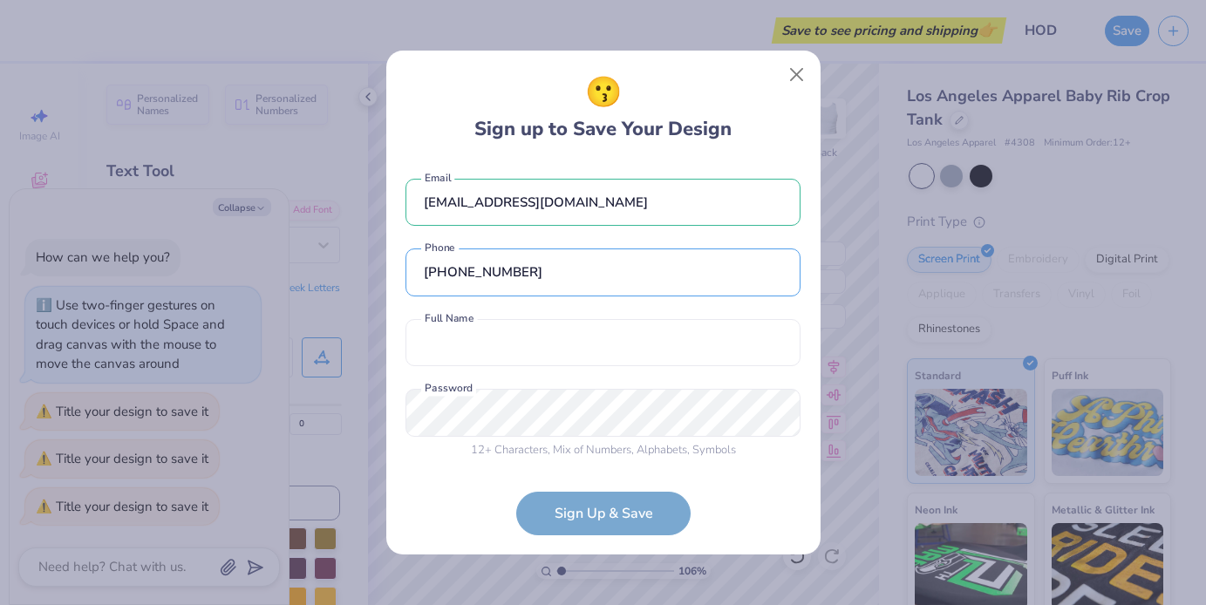
scroll to position [3, 0]
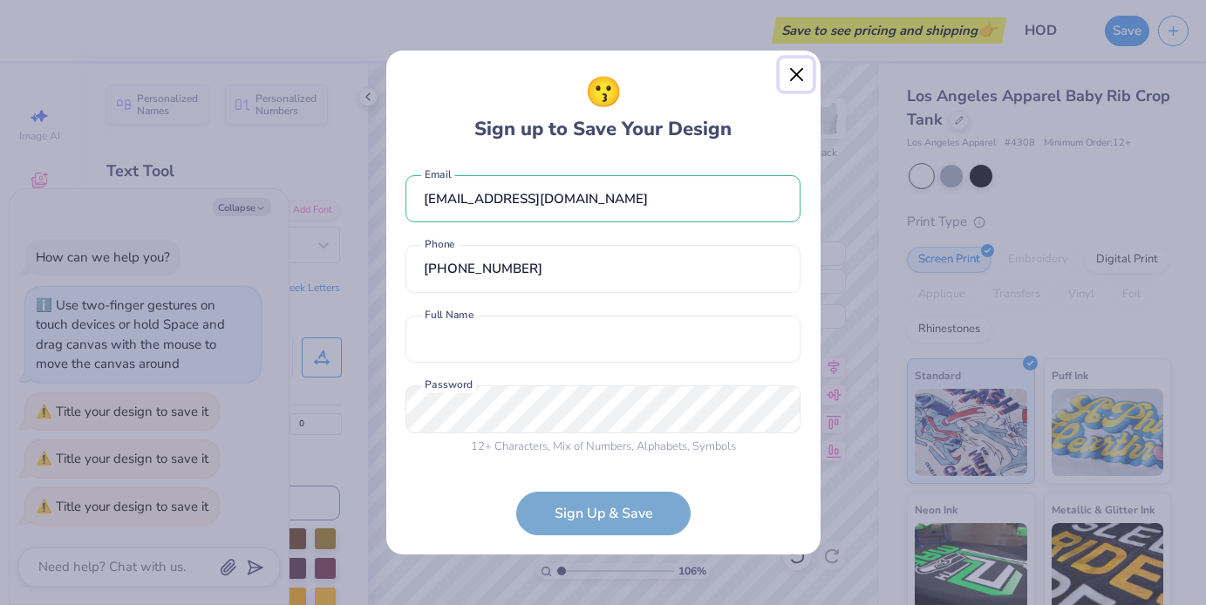
click at [803, 77] on button "Close" at bounding box center [796, 74] width 33 height 33
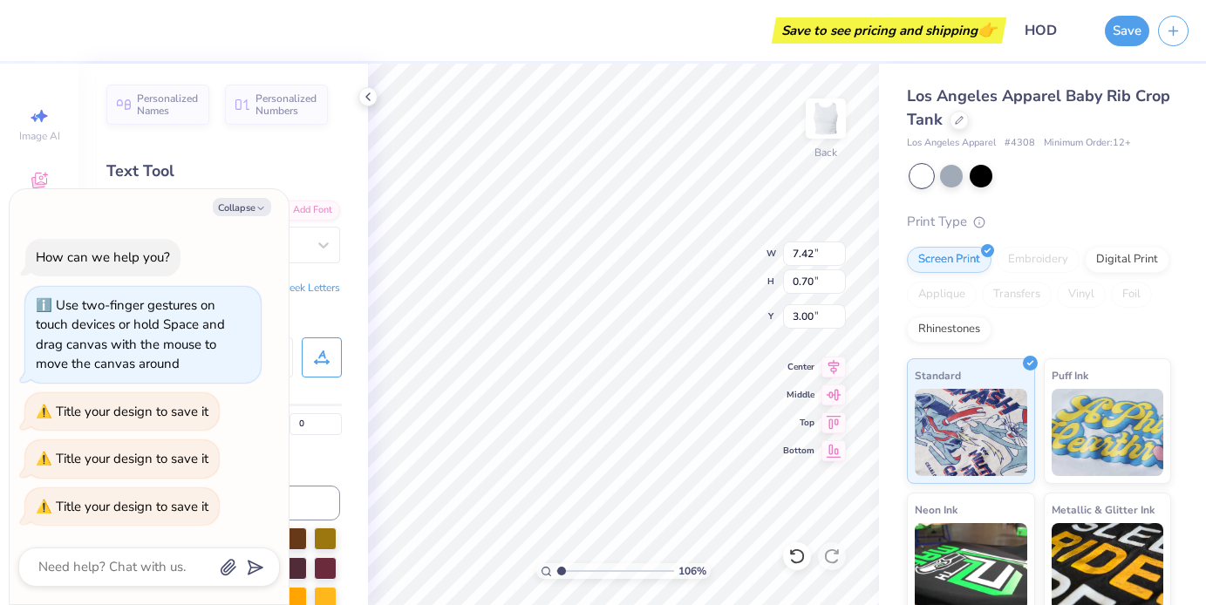
click at [1075, 82] on div "Los Angeles Apparel Baby Rib Crop Tank Los Angeles Apparel # 4308 Minimum Order…" at bounding box center [1042, 408] width 327 height 689
paste textarea "- Lost in a world that doesnt exist"
type textarea "x"
type textarea "- Lost in a world that doesnt exist"
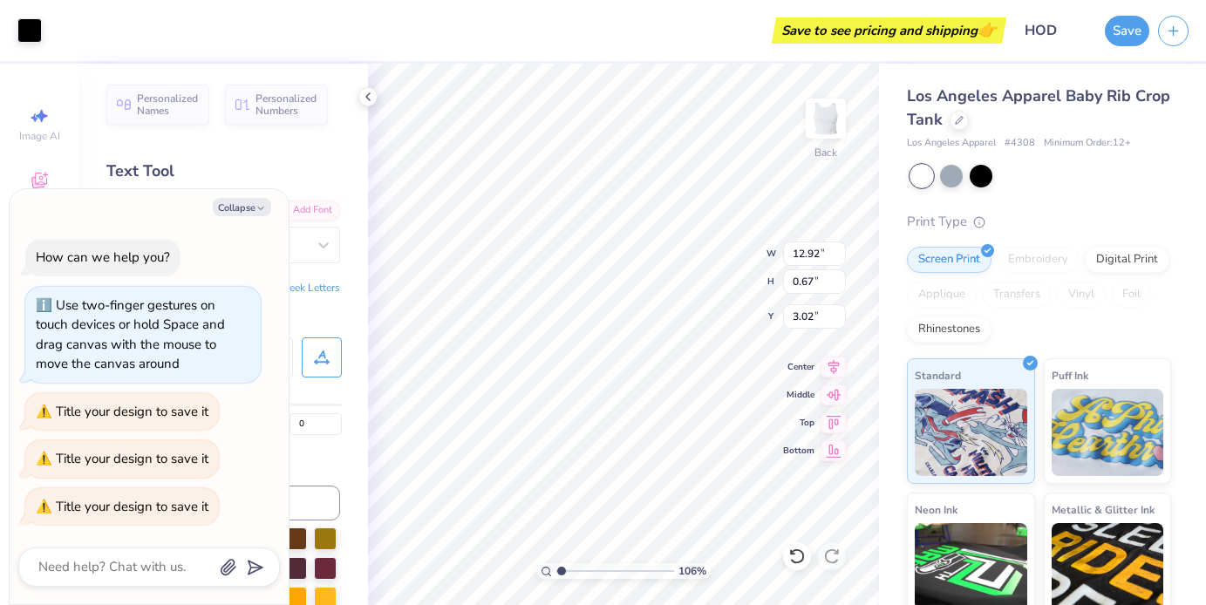
type textarea "x"
type input "3.00"
type textarea "x"
type textarea "-Lost in a world that doesnt exist"
type textarea "x"
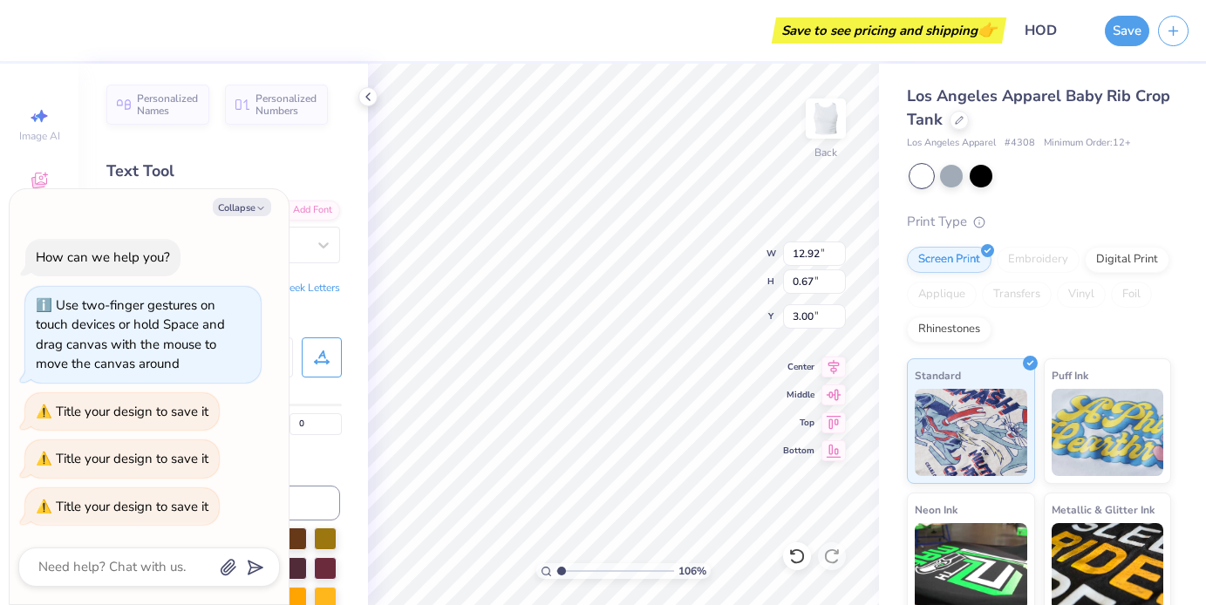
type textarea "Lost in a world that doesnt exist"
type textarea "x"
type input "3.48"
type textarea "x"
type input "10.55"
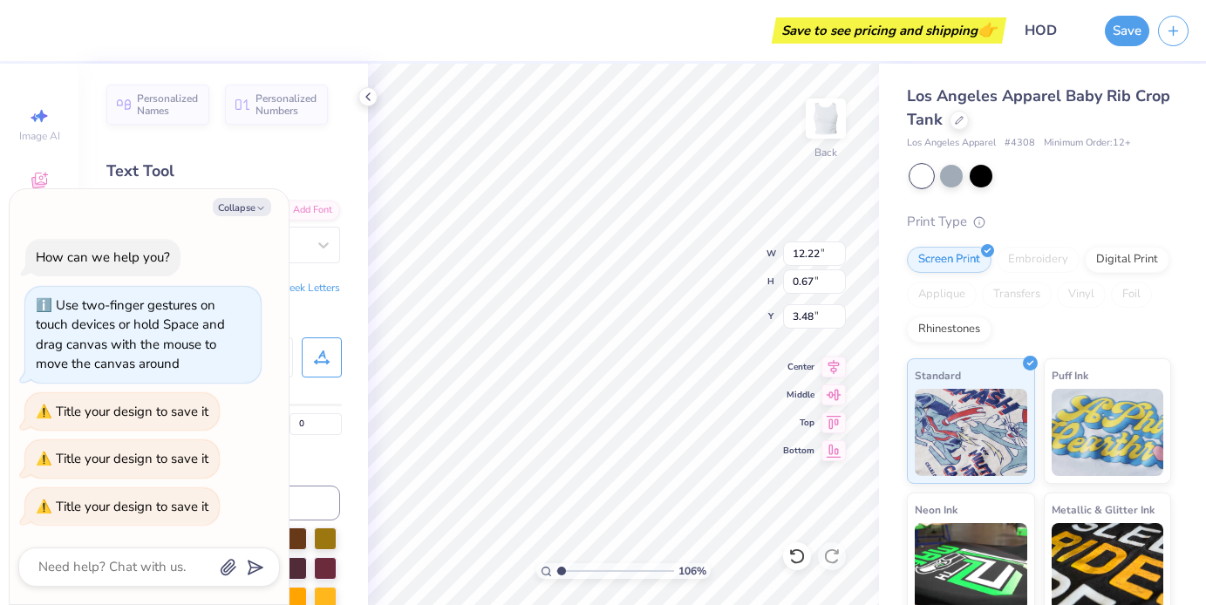
type input "0.58"
type input "3.57"
type textarea "x"
type textarea "Lost in a world that doesnt exist"
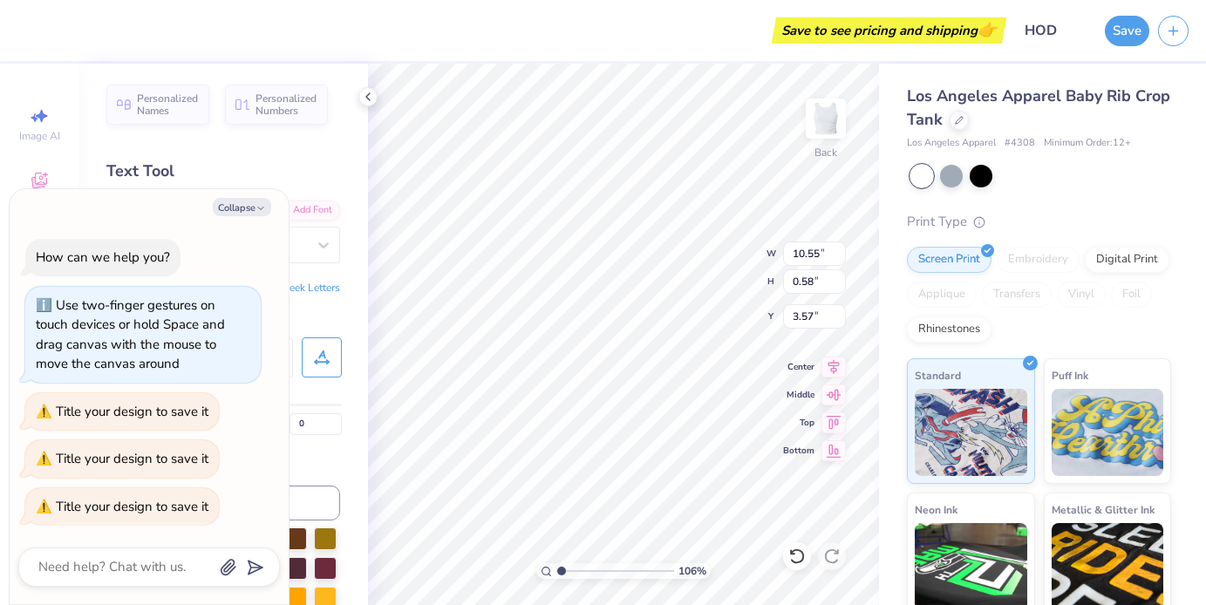
type textarea "x"
type textarea "Lost in a world that doesnt exist"
type textarea "x"
type textarea "Lost in a world that doesnt exist ("
type textarea "x"
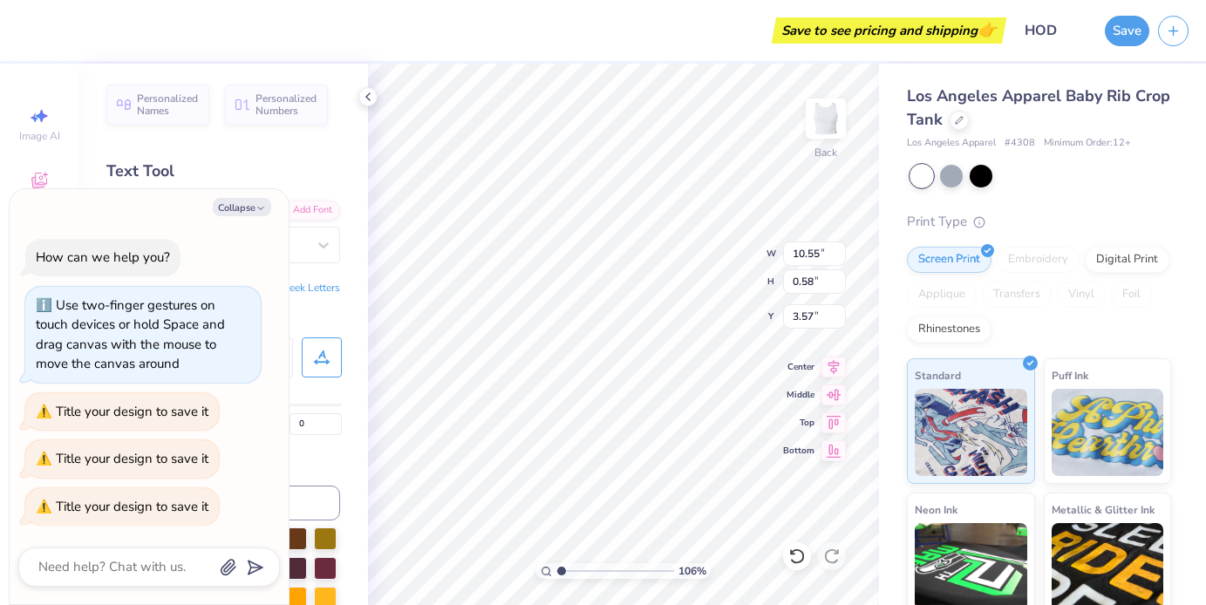
type textarea "Lost in a world that doesnt exist (y"
type textarea "x"
type textarea "Lost in a world that doesnt exist (ye"
type textarea "x"
type textarea "Lost in a world that doesnt exist (yet"
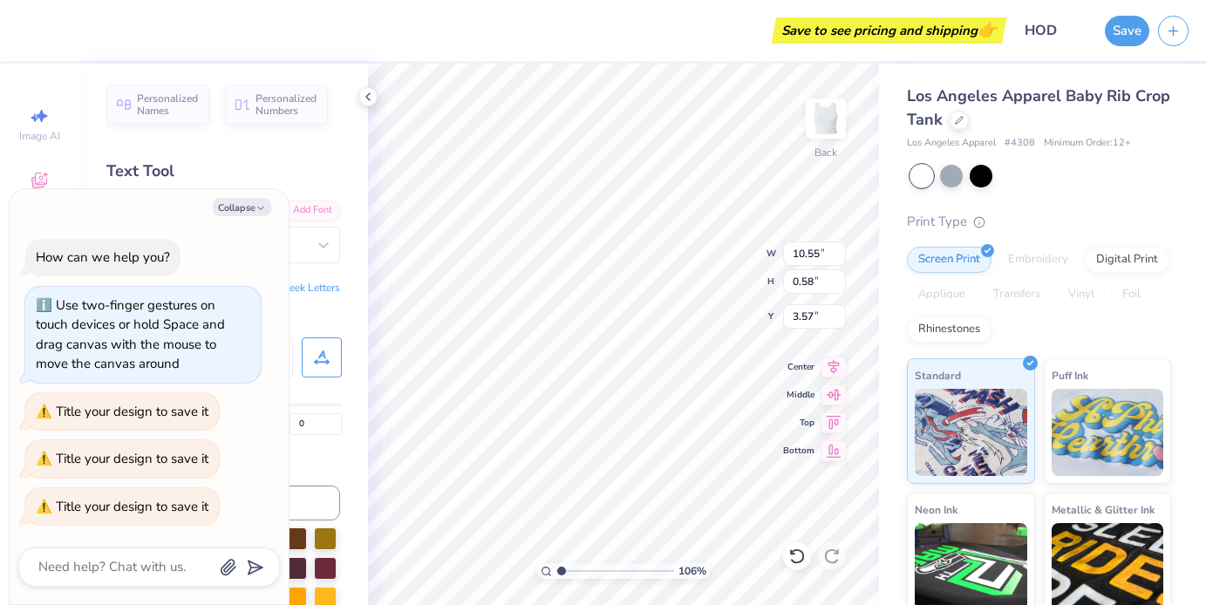
type textarea "x"
type textarea "Lost in a world that doesnt exist (yet)"
type textarea "x"
type textarea "Lost in a world that doesnt exist (yet)"
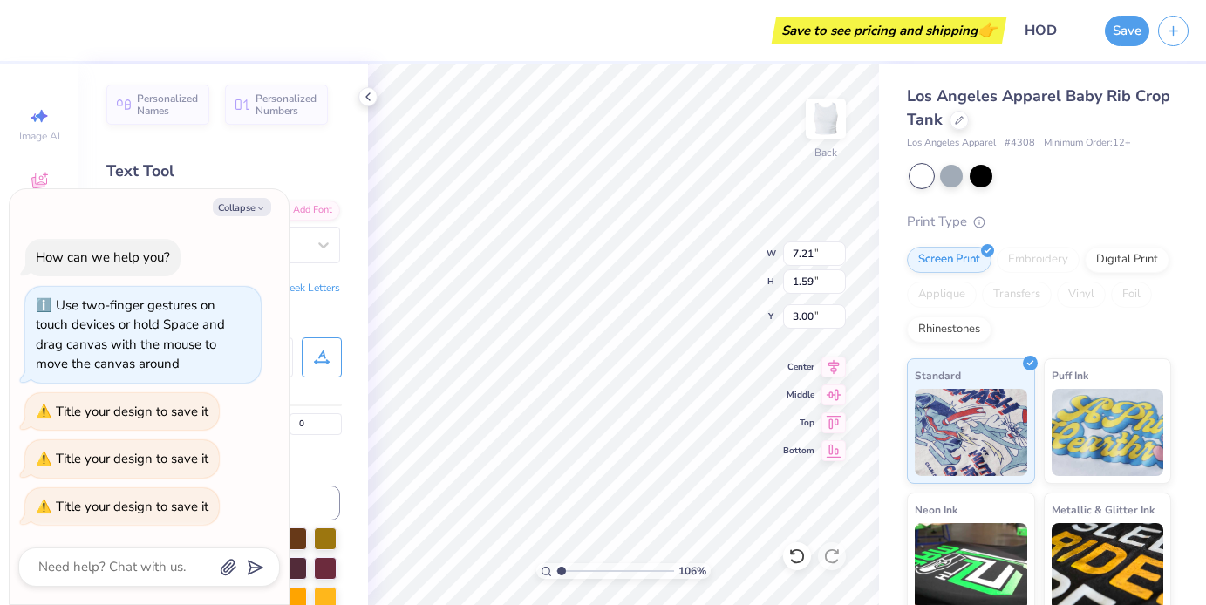
scroll to position [1, 5]
type textarea "x"
type textarea "Lost in a world that doesnt exist (yet)"
click at [256, 211] on icon "button" at bounding box center [260, 208] width 10 height 10
type textarea "x"
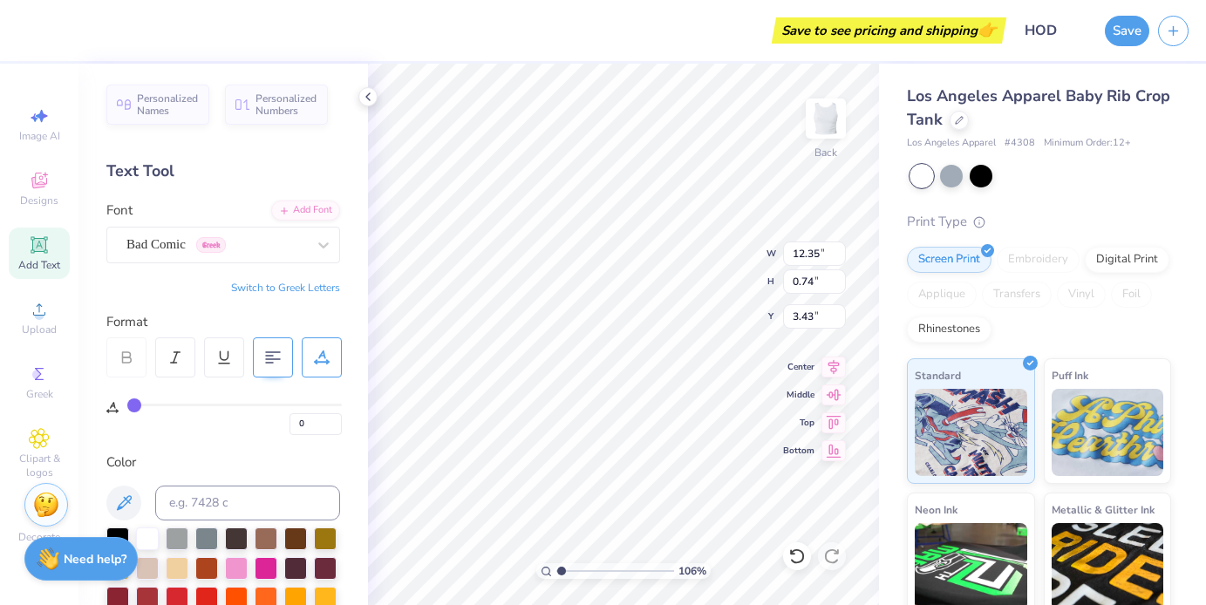
click at [267, 360] on icon at bounding box center [273, 358] width 16 height 16
type textarea "Lost in a world that doesnt exist (yet)"
type input "2.71"
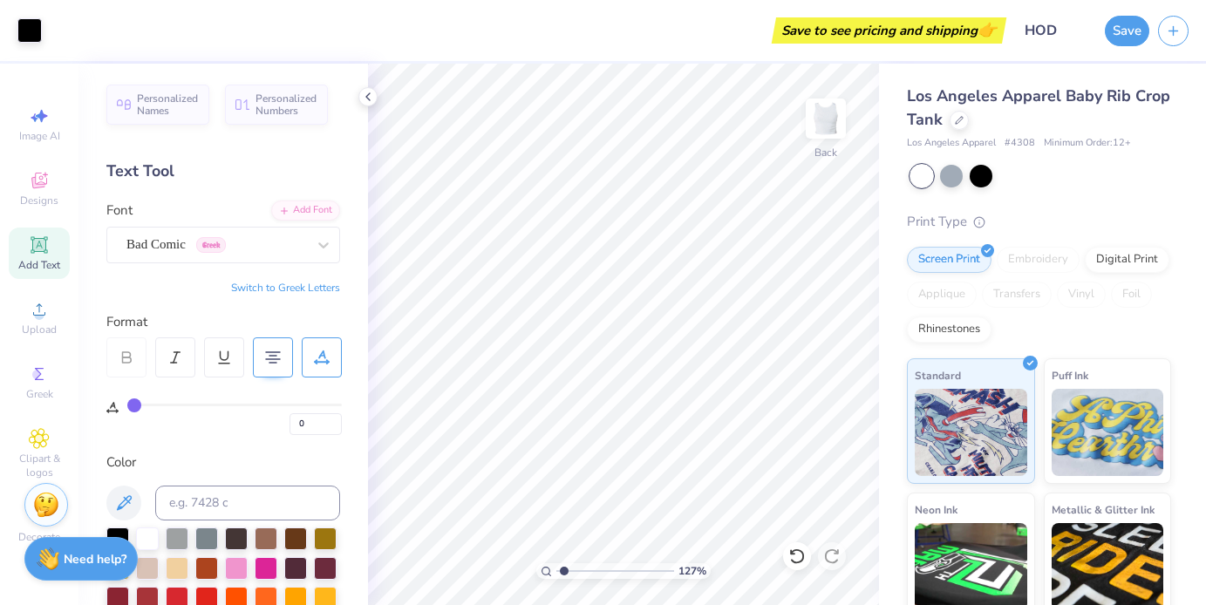
type input "1.27"
click at [563, 575] on input "range" at bounding box center [615, 571] width 118 height 16
type input "8.11"
type input "1.79"
type input "2.10"
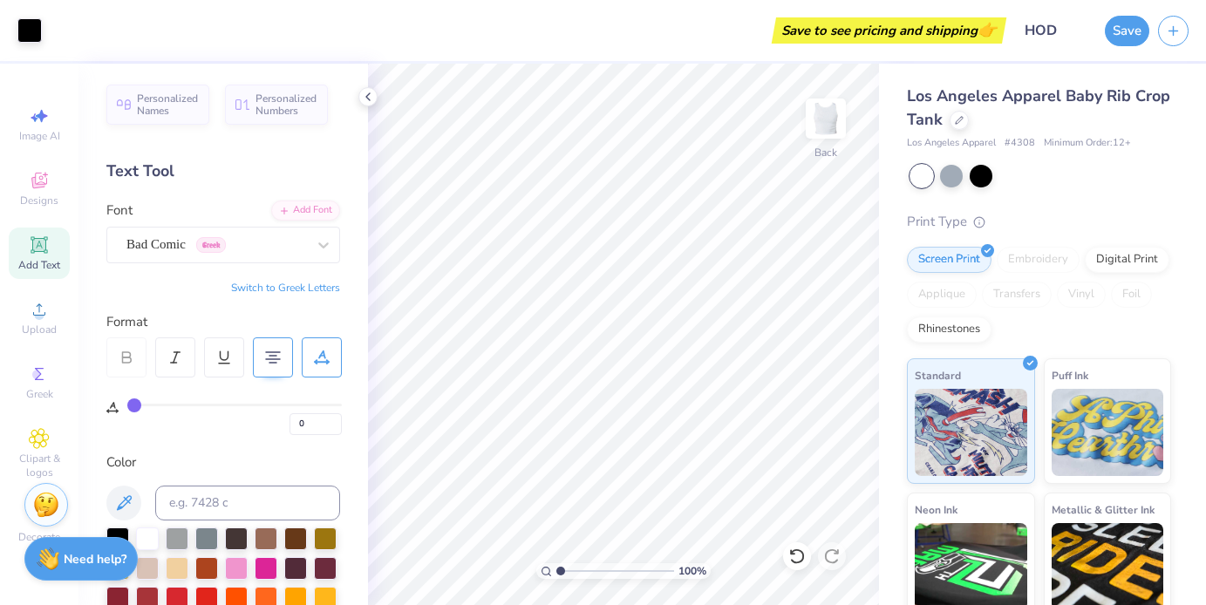
type input "1"
click at [560, 571] on input "range" at bounding box center [615, 571] width 118 height 16
type textarea "head in the clouds"
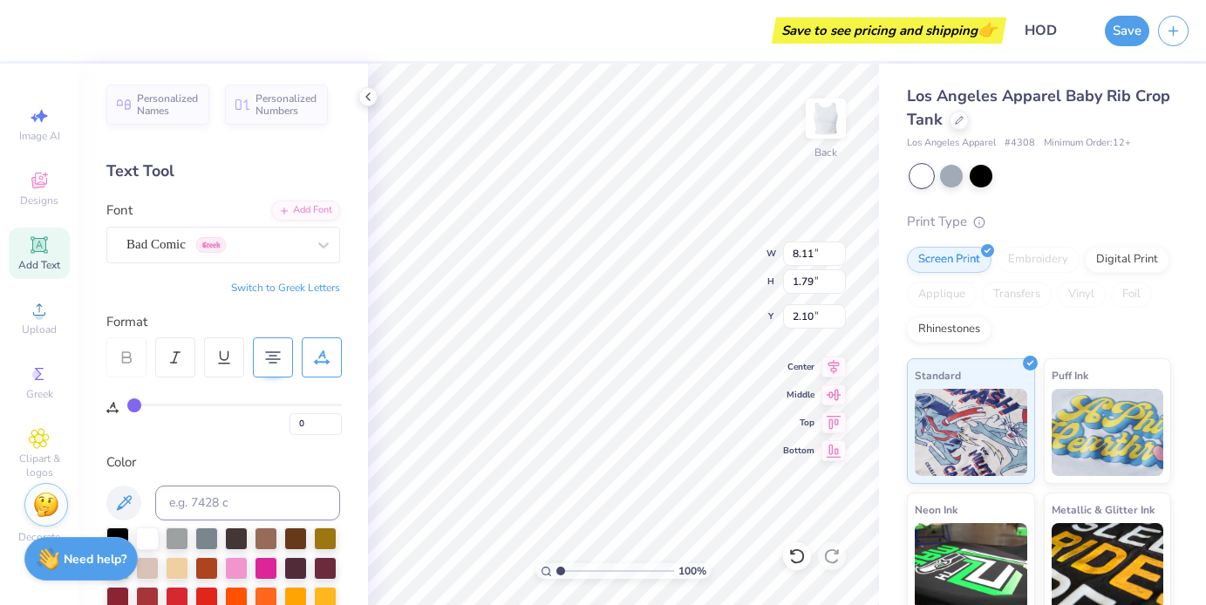
click at [893, 179] on div "Los Angeles Apparel Baby Rib Crop Tank Los Angeles Apparel # 4308 Minimum Order…" at bounding box center [1042, 408] width 327 height 689
type textarea "sorry,"
type textarea "sorry I wasn't listening, I was busy daydreaming"
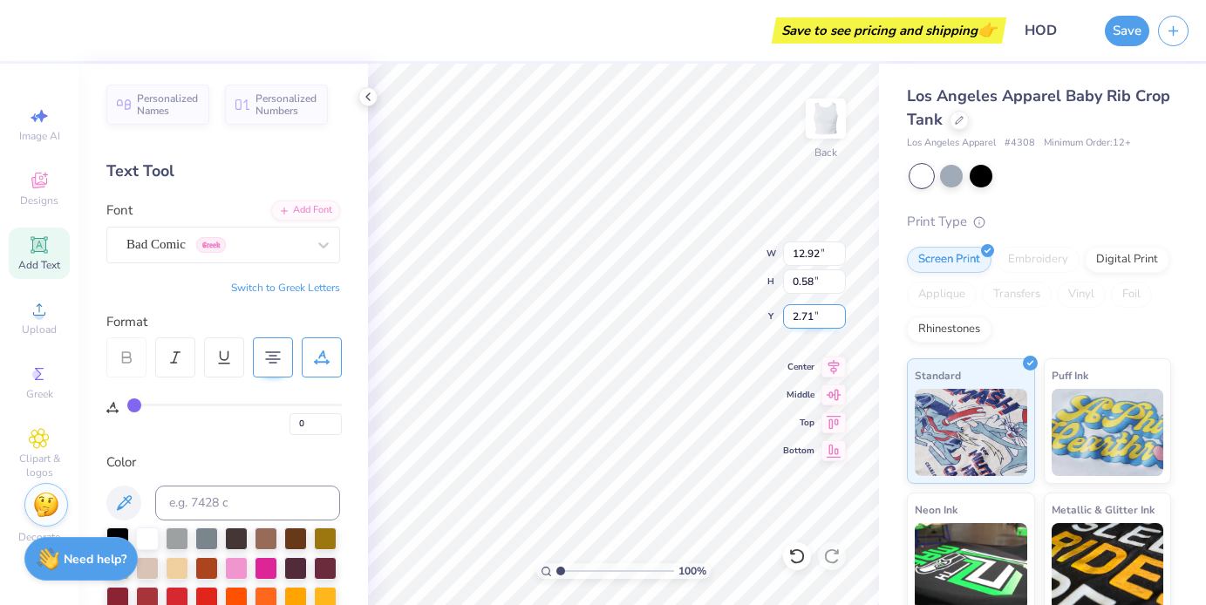
scroll to position [0, 10]
type textarea "sorry I wasn't listening, I was busy daydreaming"
type input "8.40"
type input "1.66"
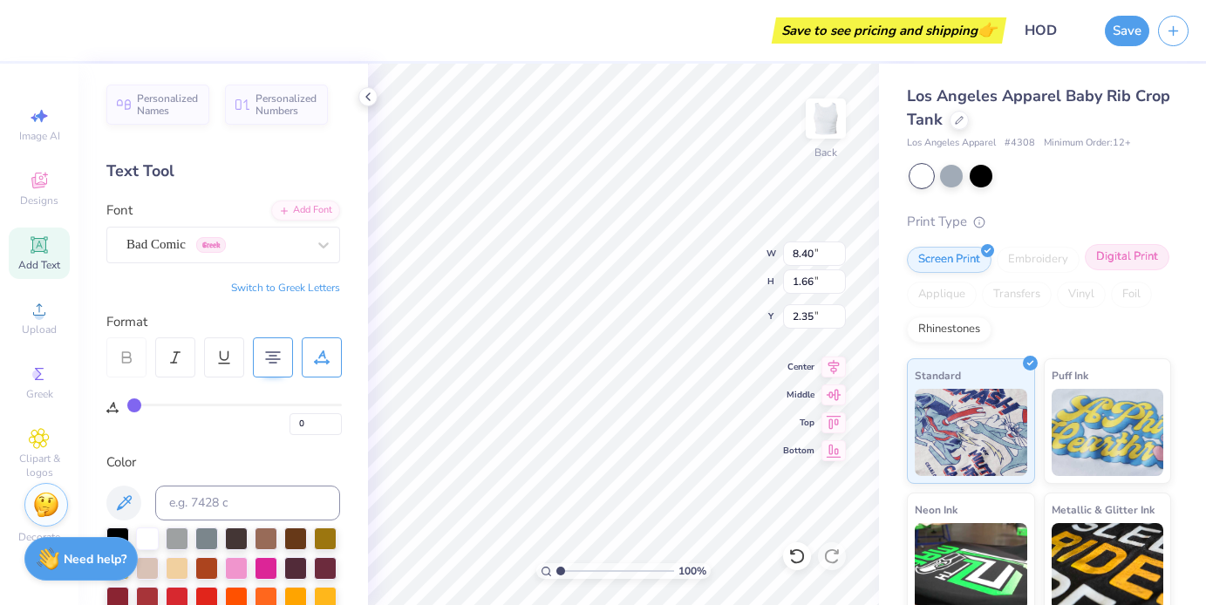
scroll to position [1, 0]
type textarea "I'm not antisocial, I just really like my peace"
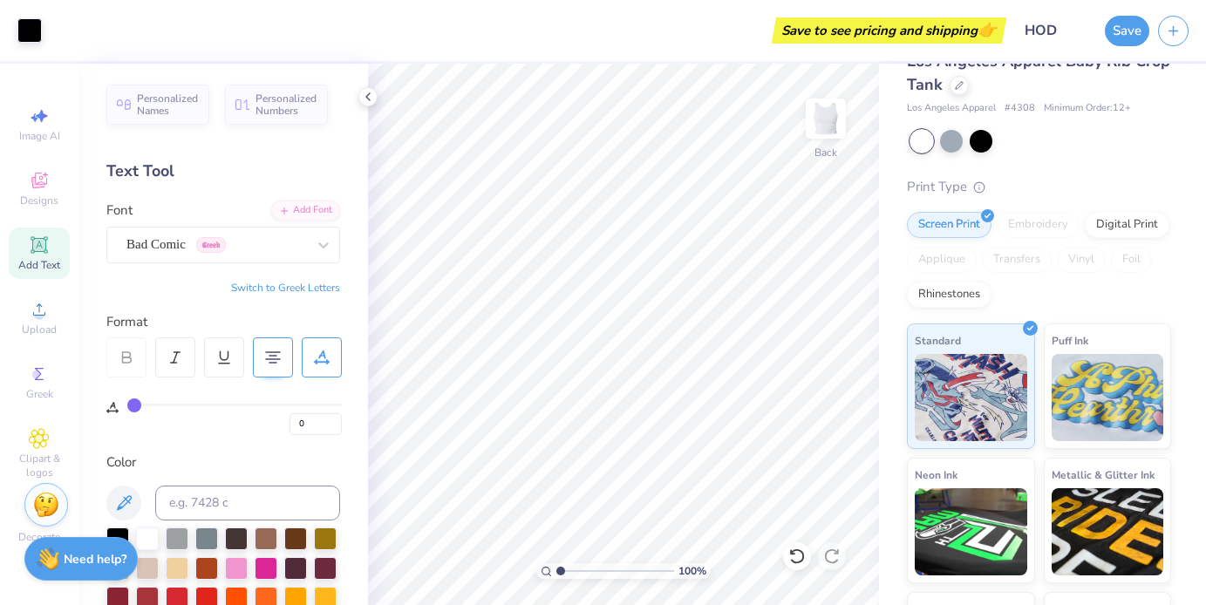
scroll to position [40, 0]
